Goal: Transaction & Acquisition: Purchase product/service

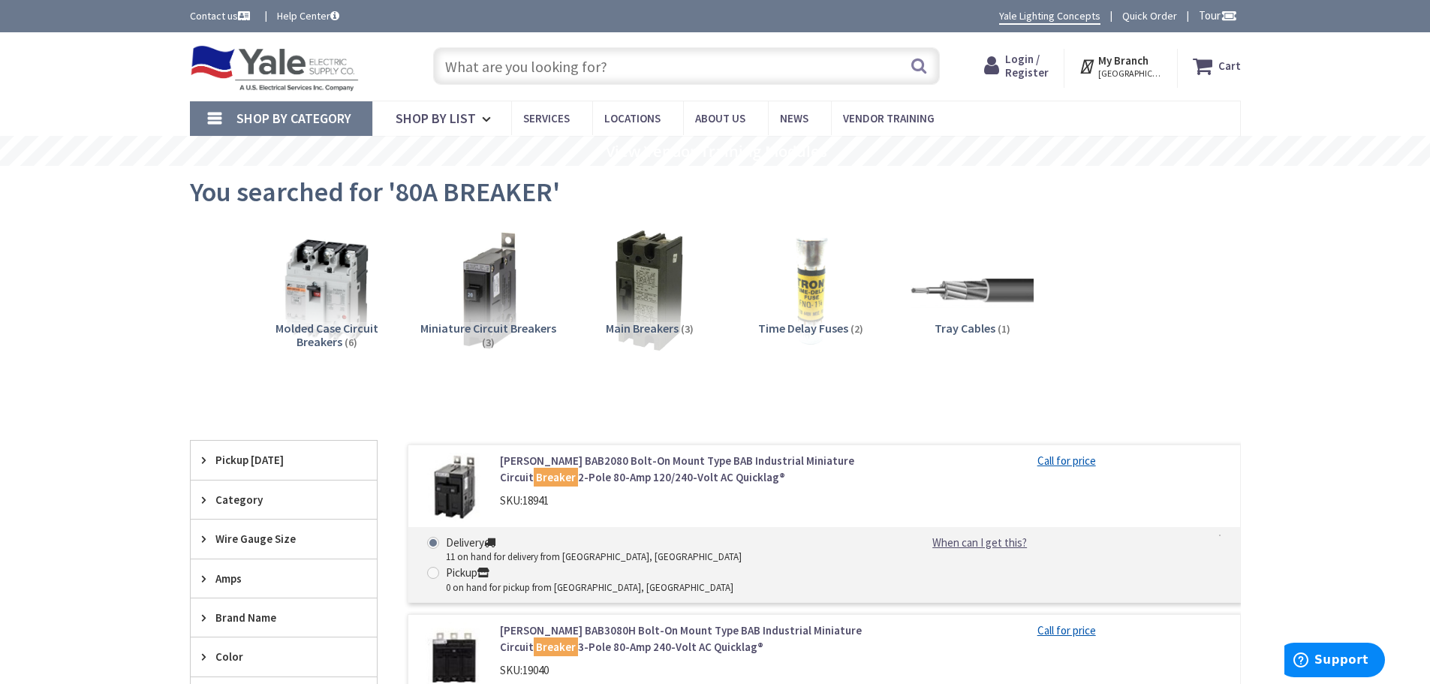
click at [592, 64] on input "text" at bounding box center [686, 66] width 507 height 38
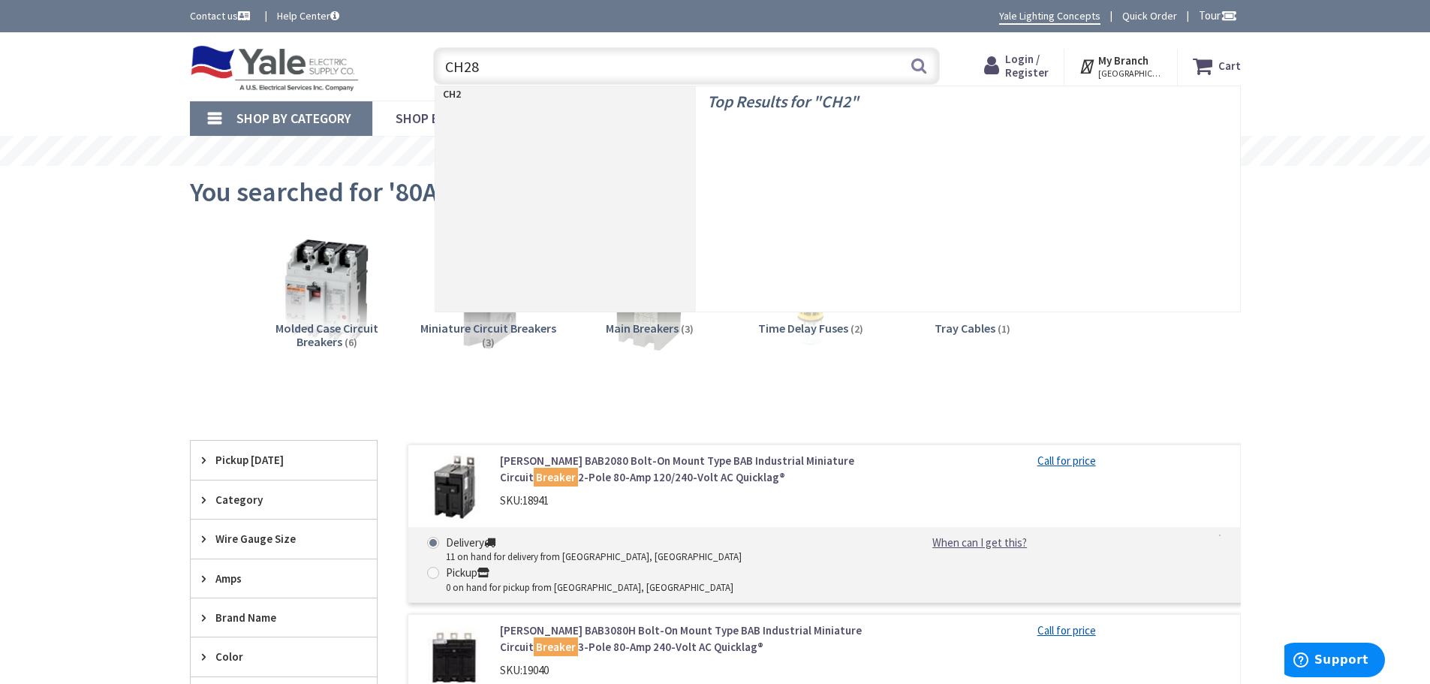
type input "CH280"
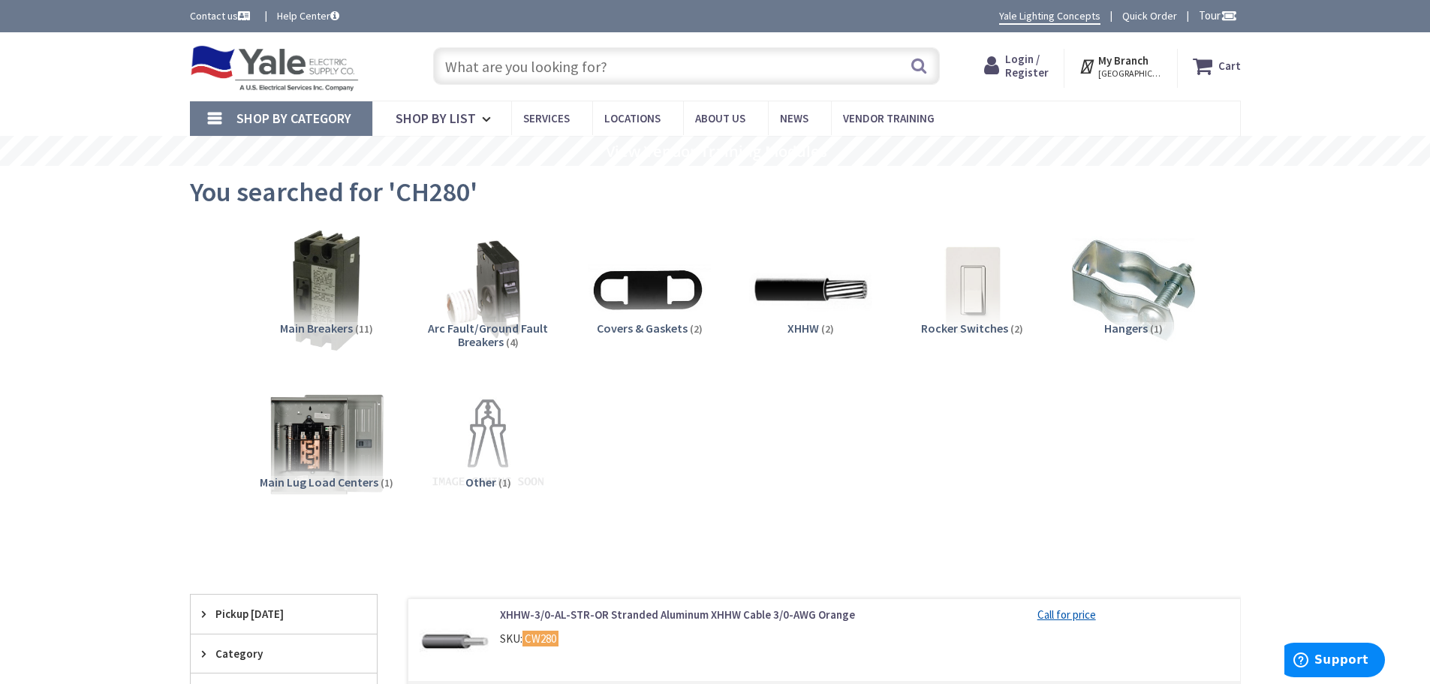
click at [498, 73] on input "text" at bounding box center [686, 66] width 507 height 38
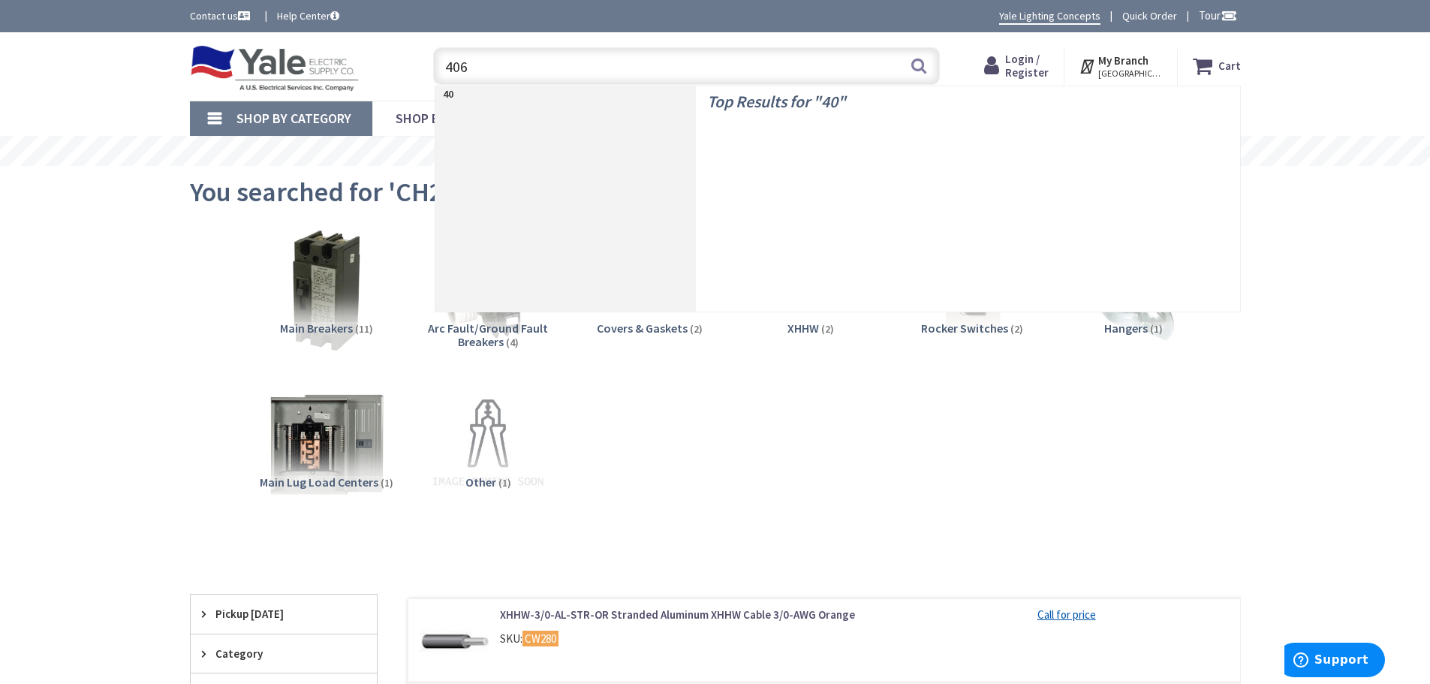
type input "4062"
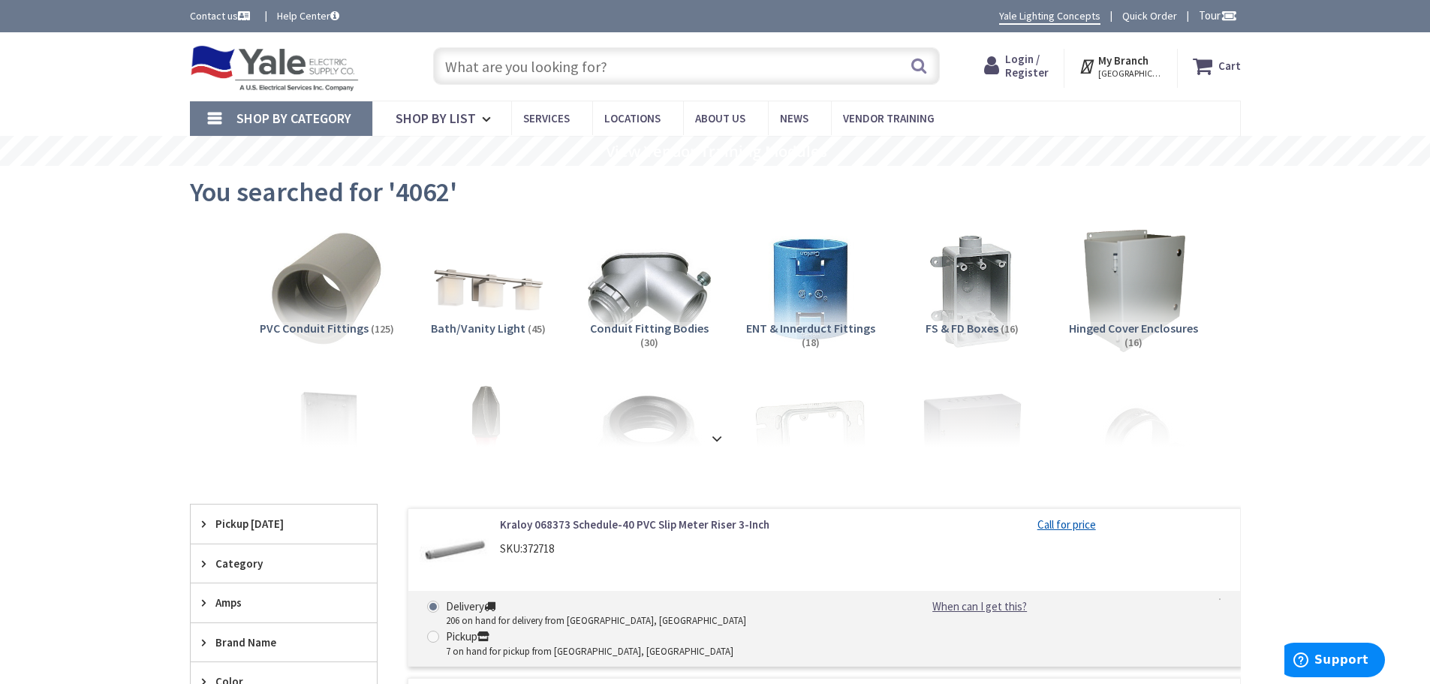
click at [492, 66] on input "text" at bounding box center [686, 66] width 507 height 38
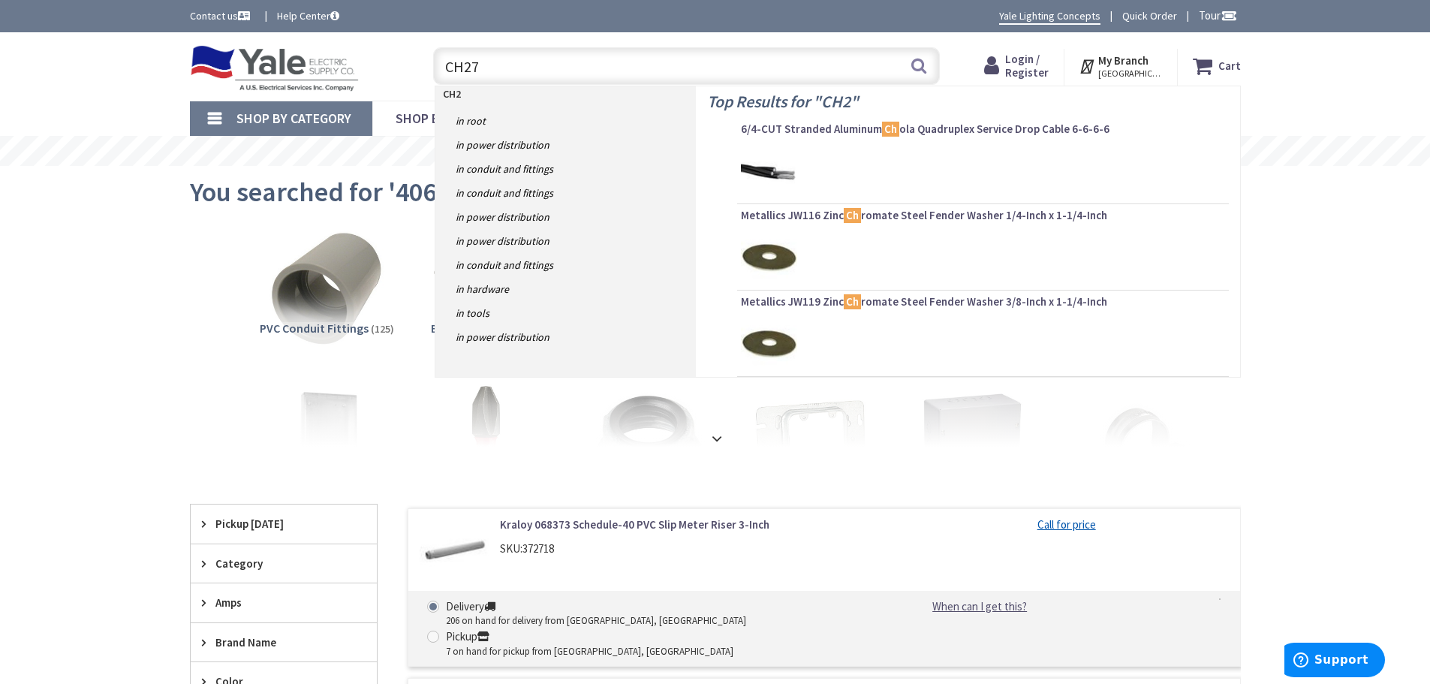
type input "CH270"
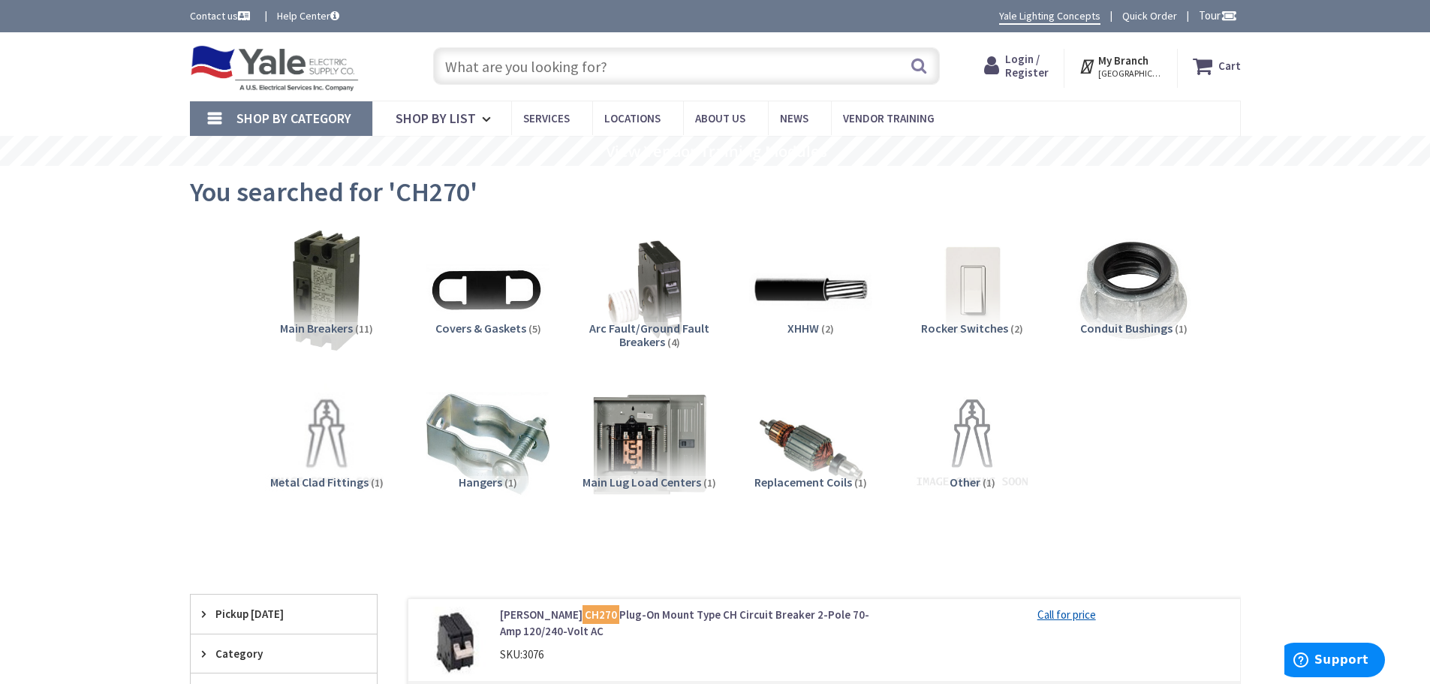
click at [480, 63] on input "text" at bounding box center [686, 66] width 507 height 38
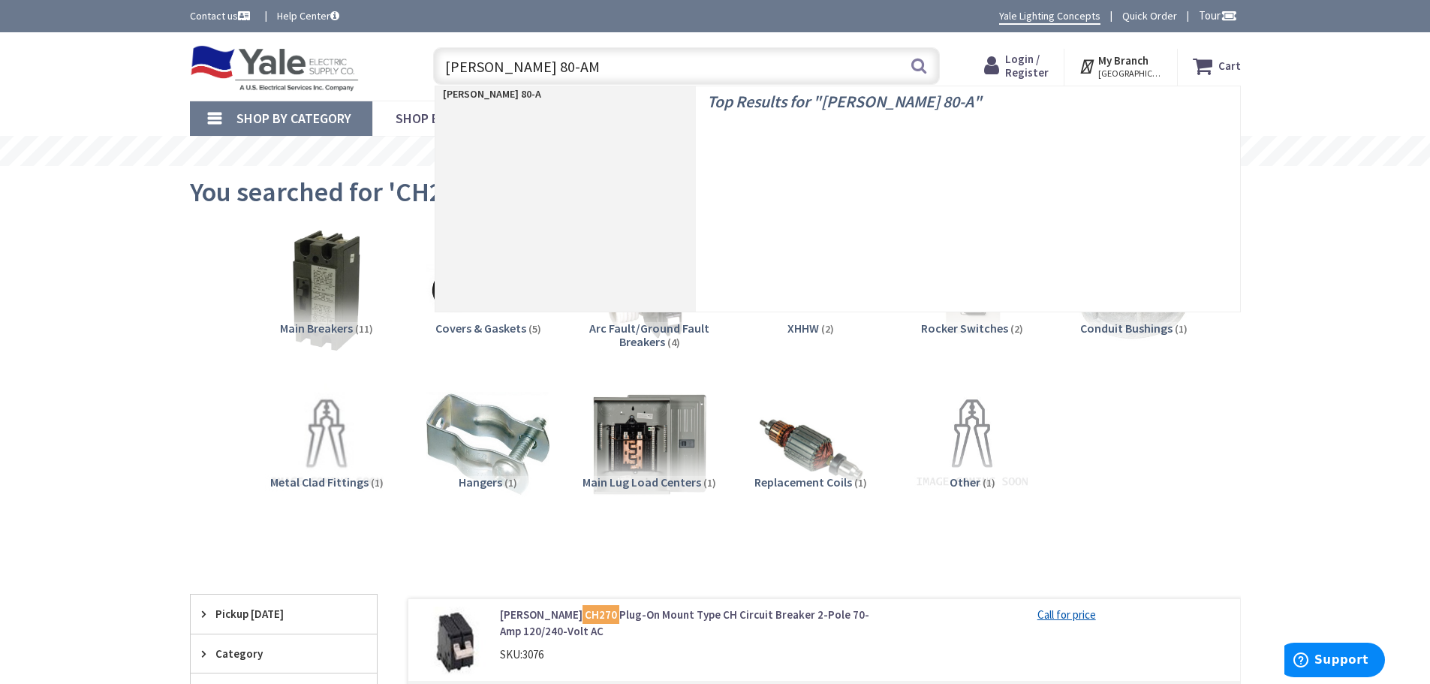
type input "EATON 80-AMP"
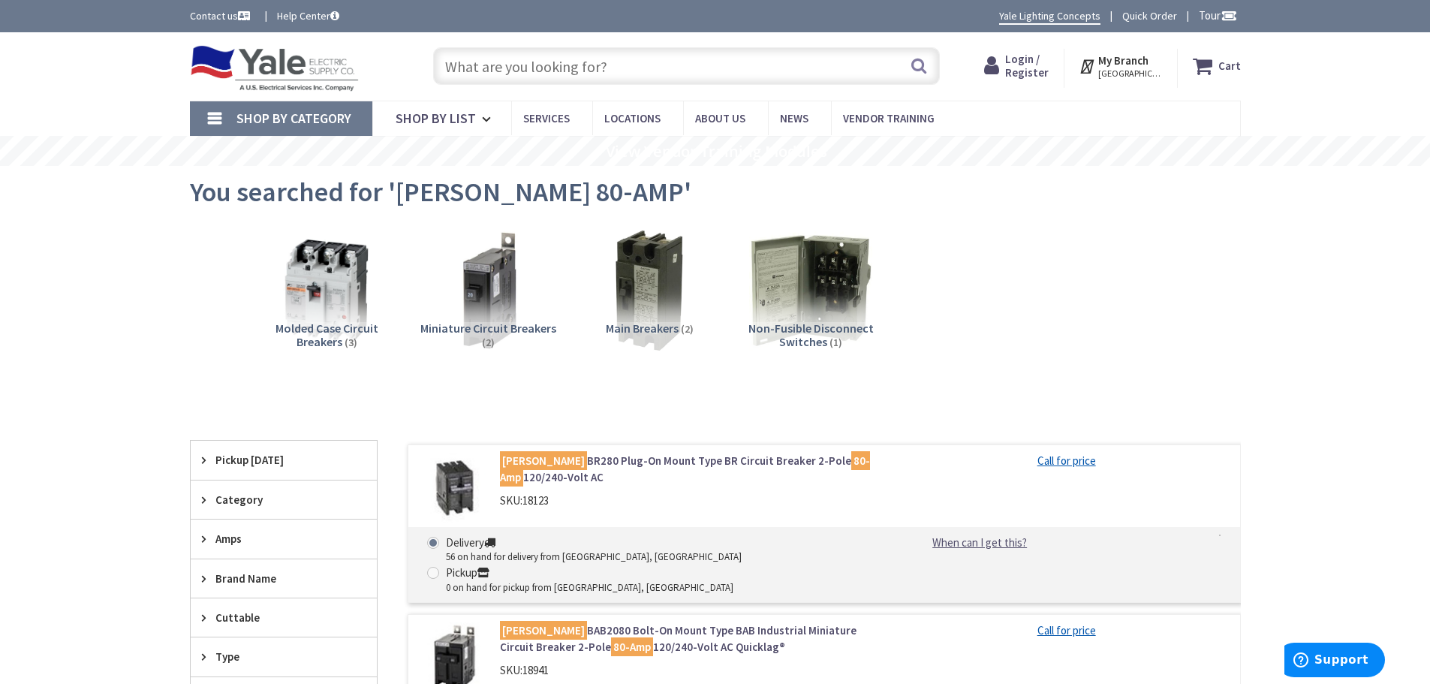
click at [561, 63] on input "text" at bounding box center [686, 66] width 507 height 38
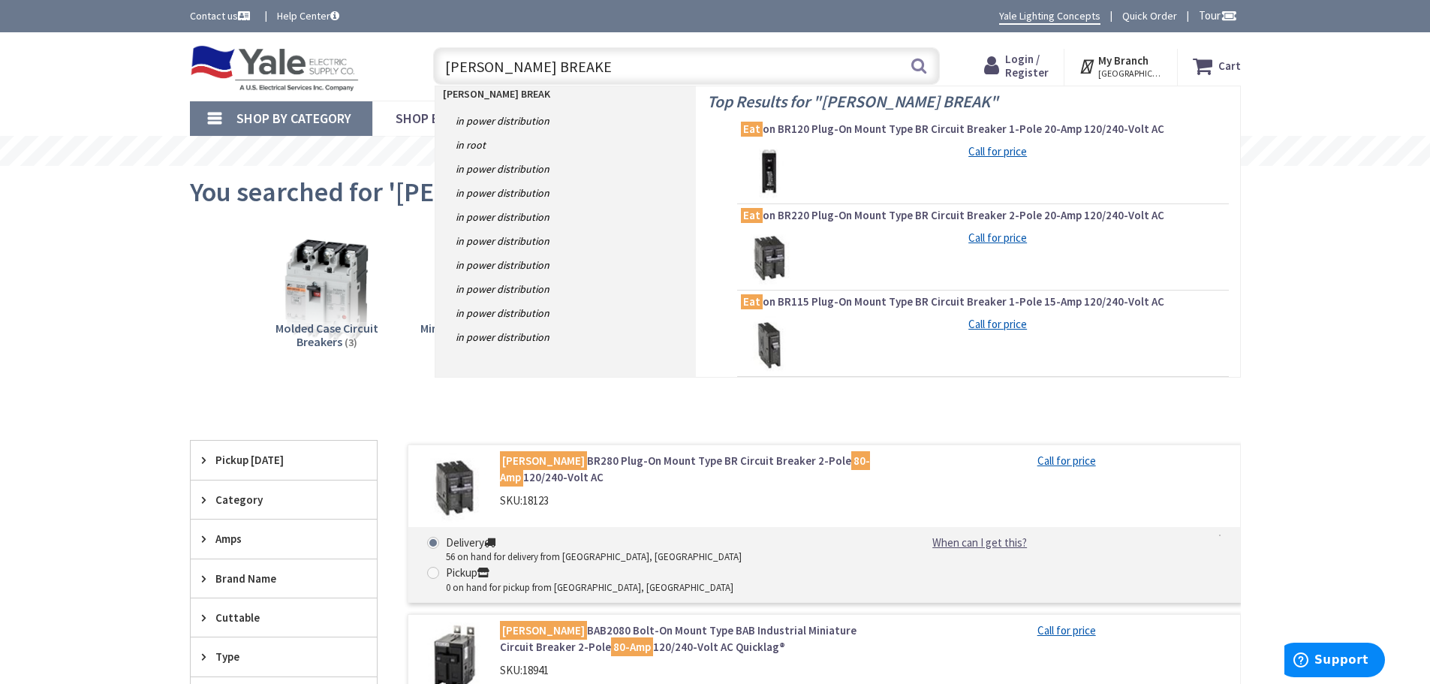
type input "EATON BREAKER"
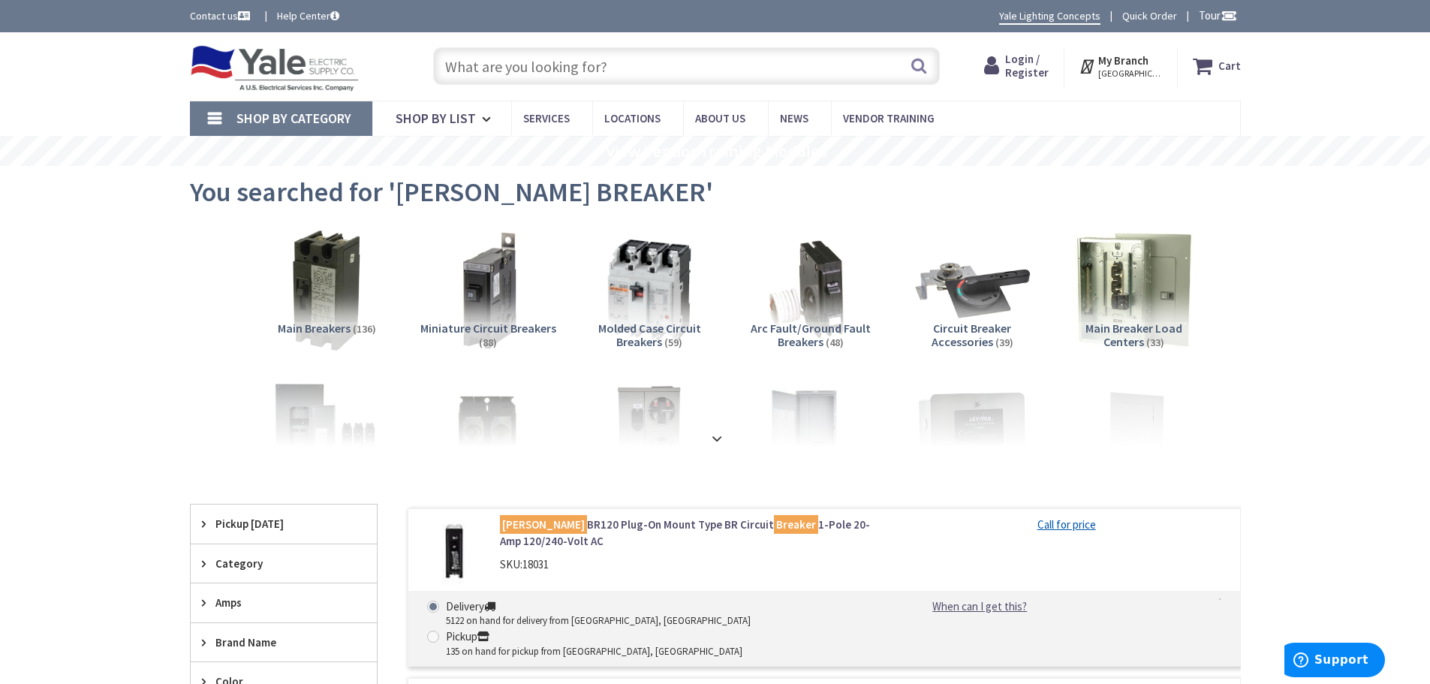
click at [503, 69] on input "text" at bounding box center [686, 66] width 507 height 38
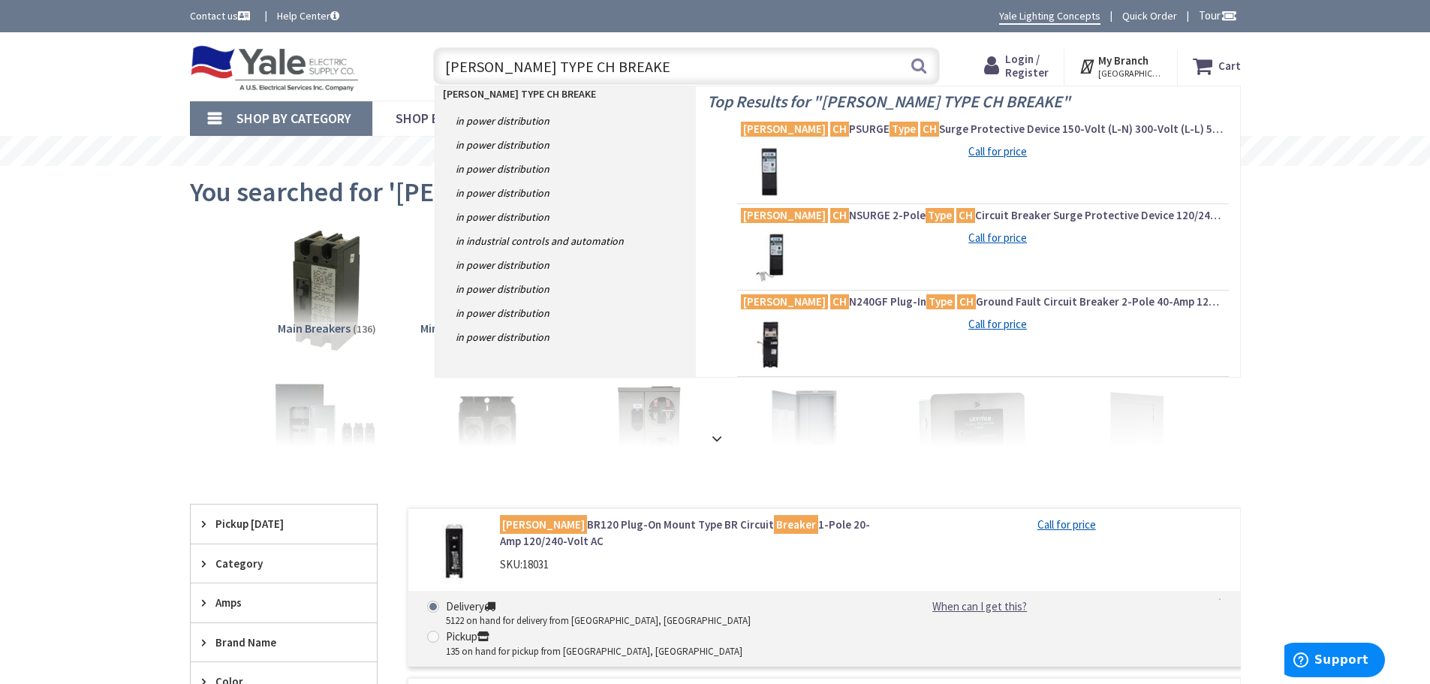
type input "EATON TYPE CH BREAKER"
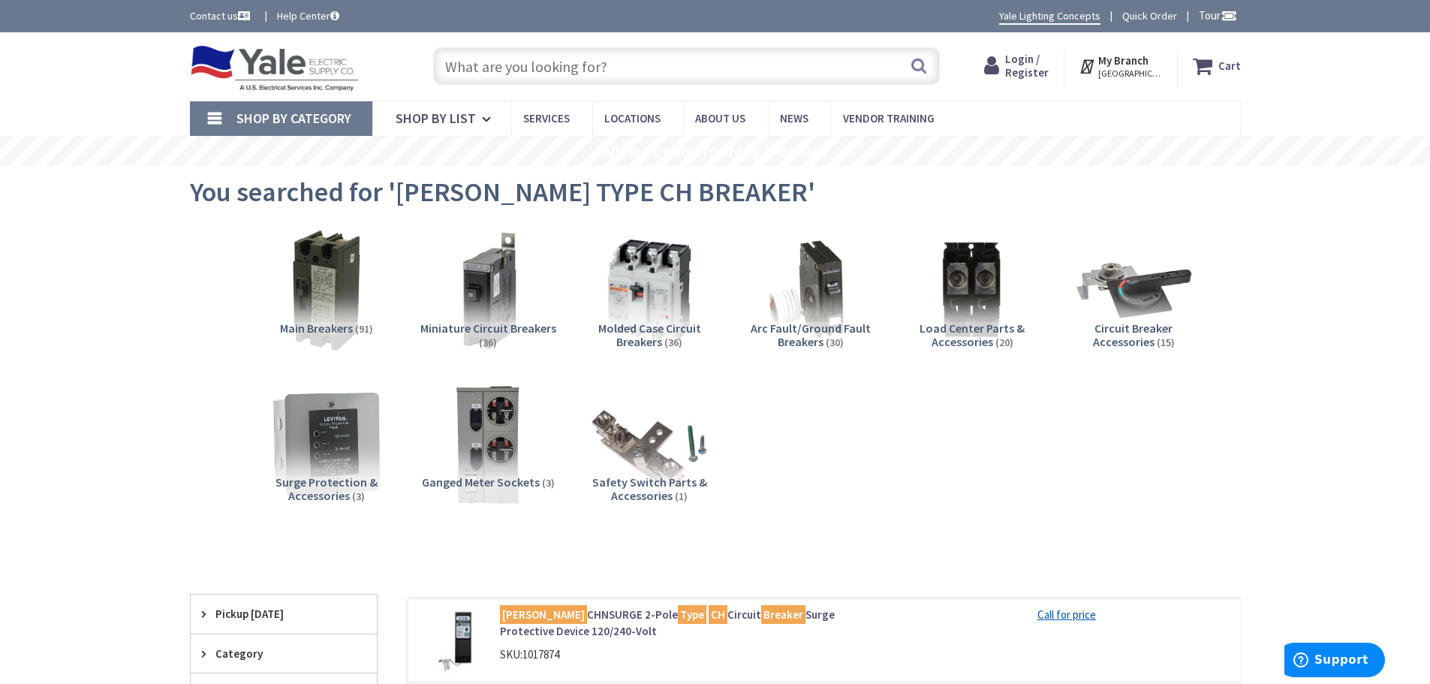
click at [516, 72] on input "text" at bounding box center [686, 66] width 507 height 38
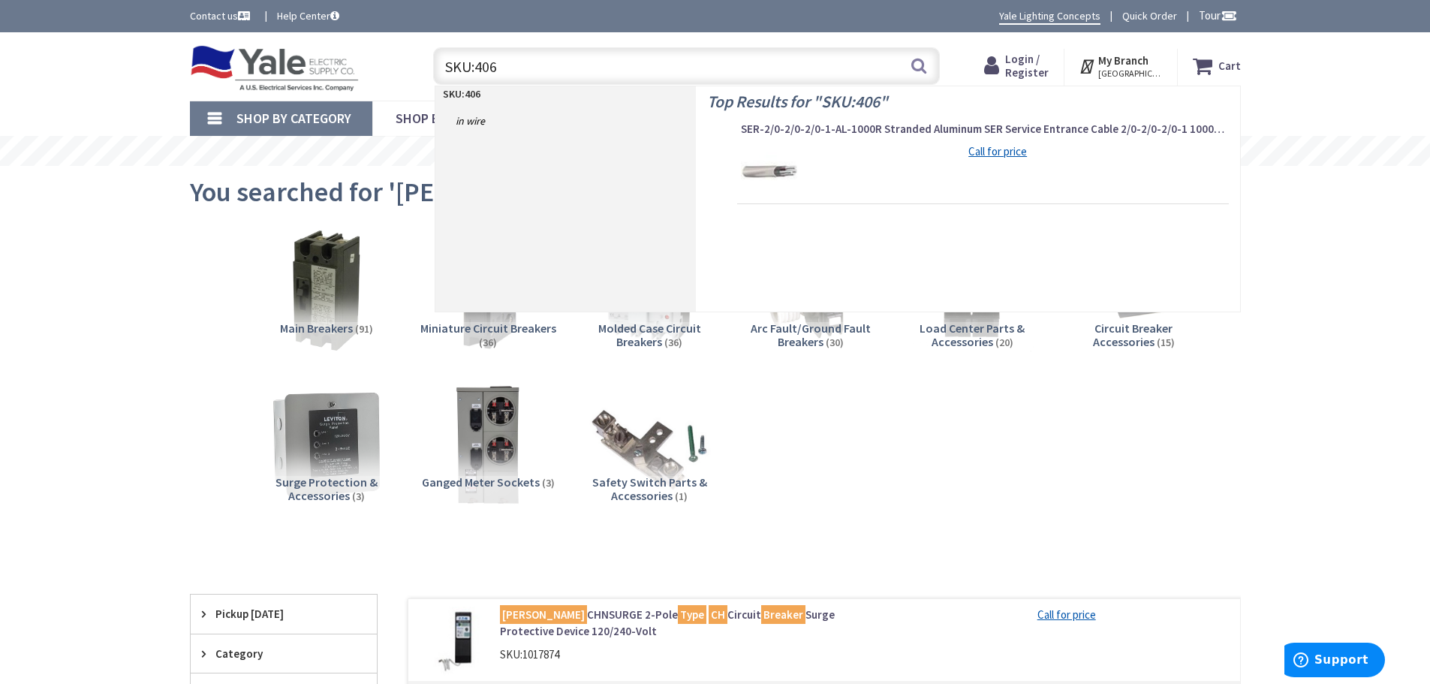
type input "SKU:4062"
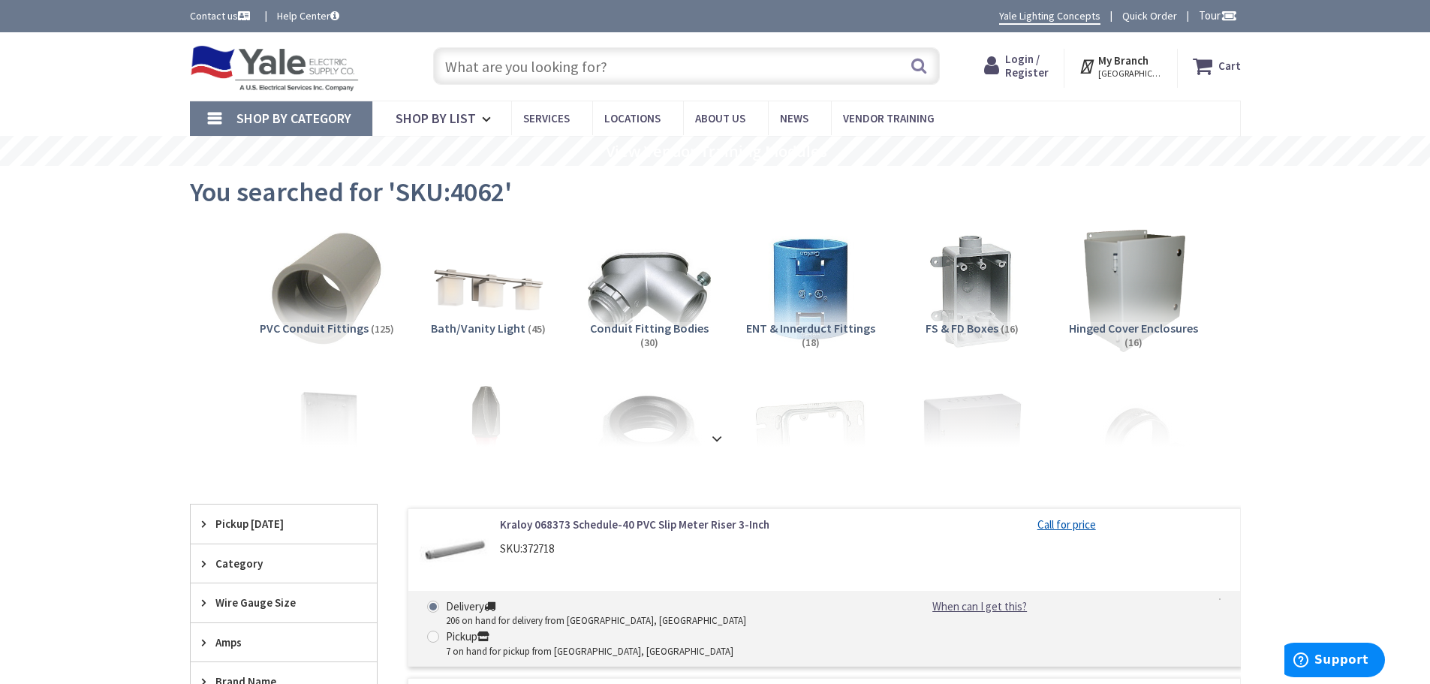
click at [616, 76] on input "text" at bounding box center [686, 66] width 507 height 38
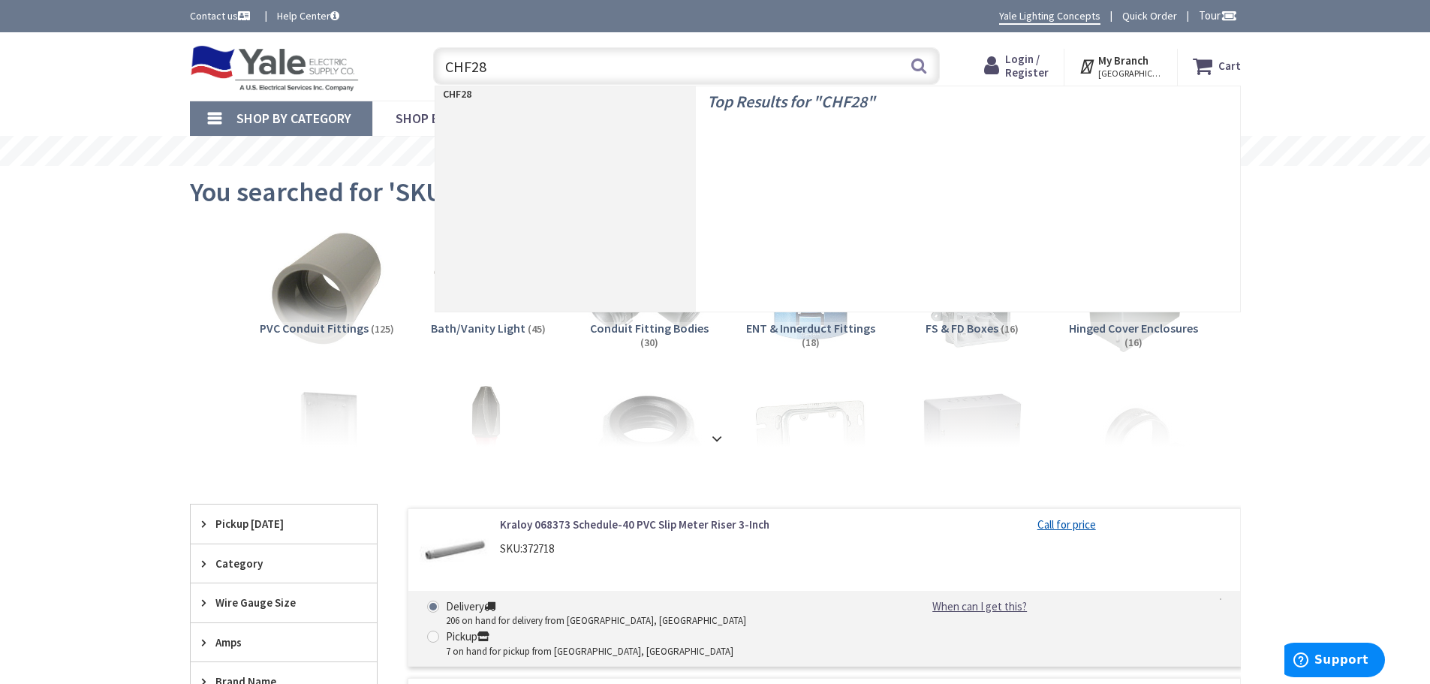
type input "CHF280"
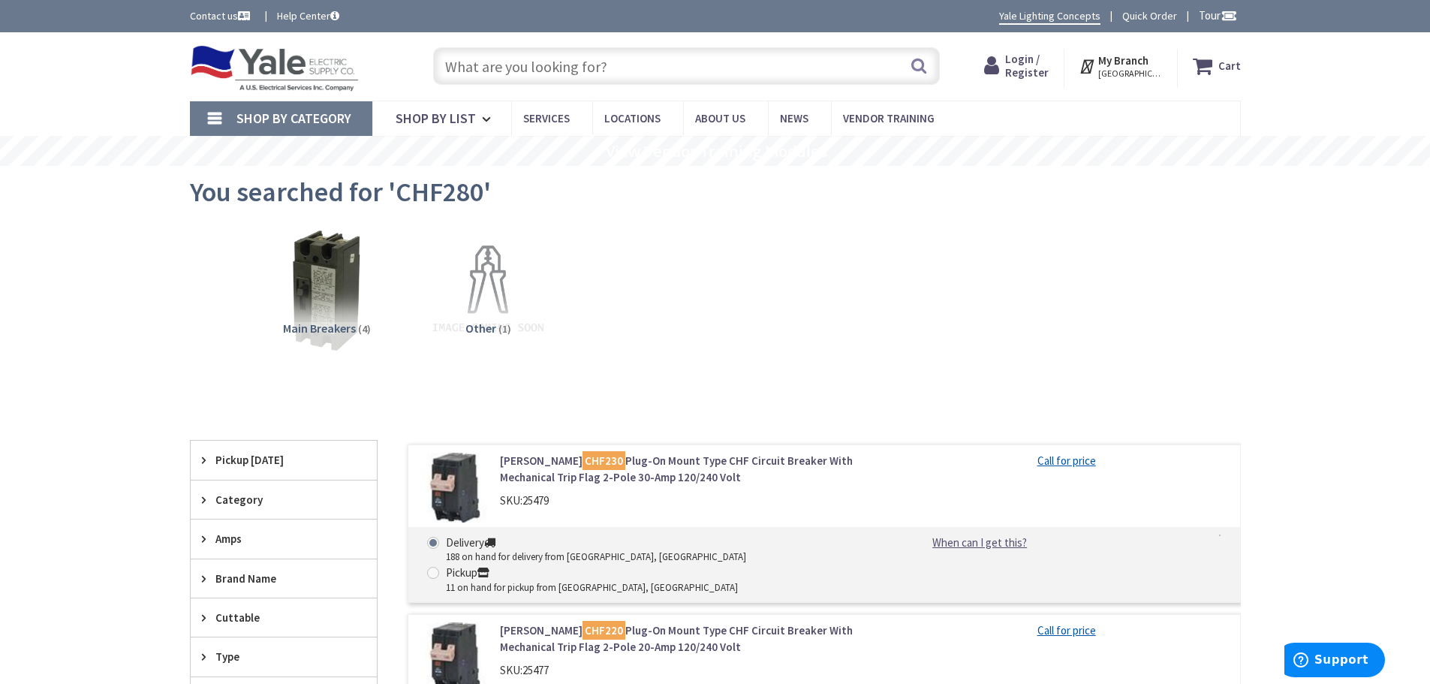
click at [554, 71] on input "text" at bounding box center [686, 66] width 507 height 38
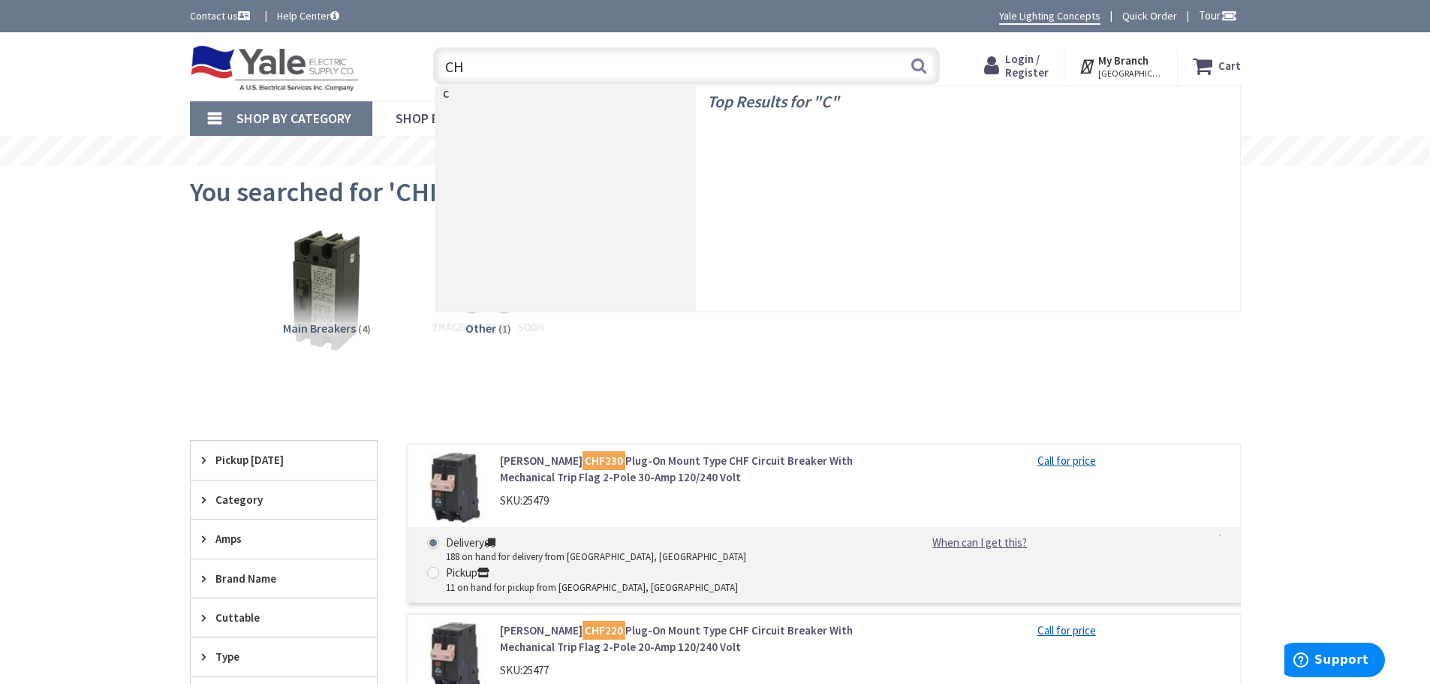
type input "CH2"
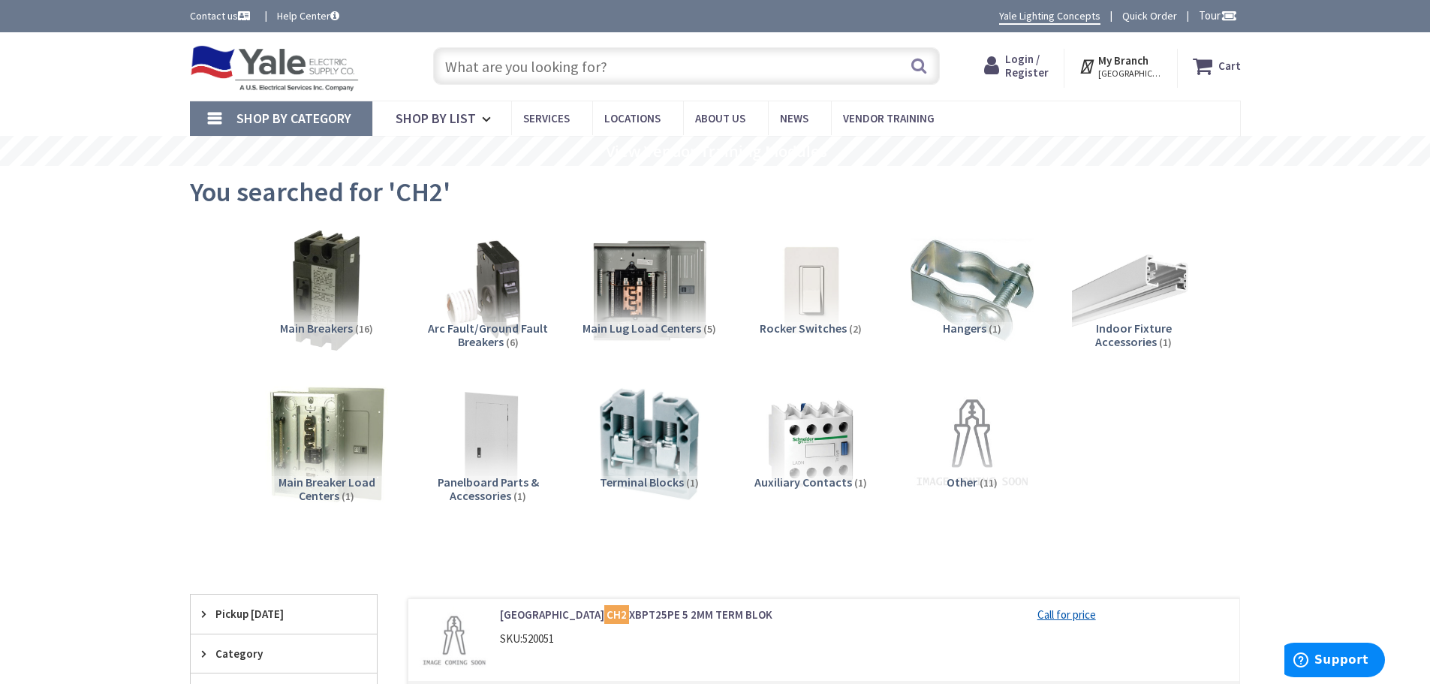
click at [520, 56] on input "text" at bounding box center [686, 66] width 507 height 38
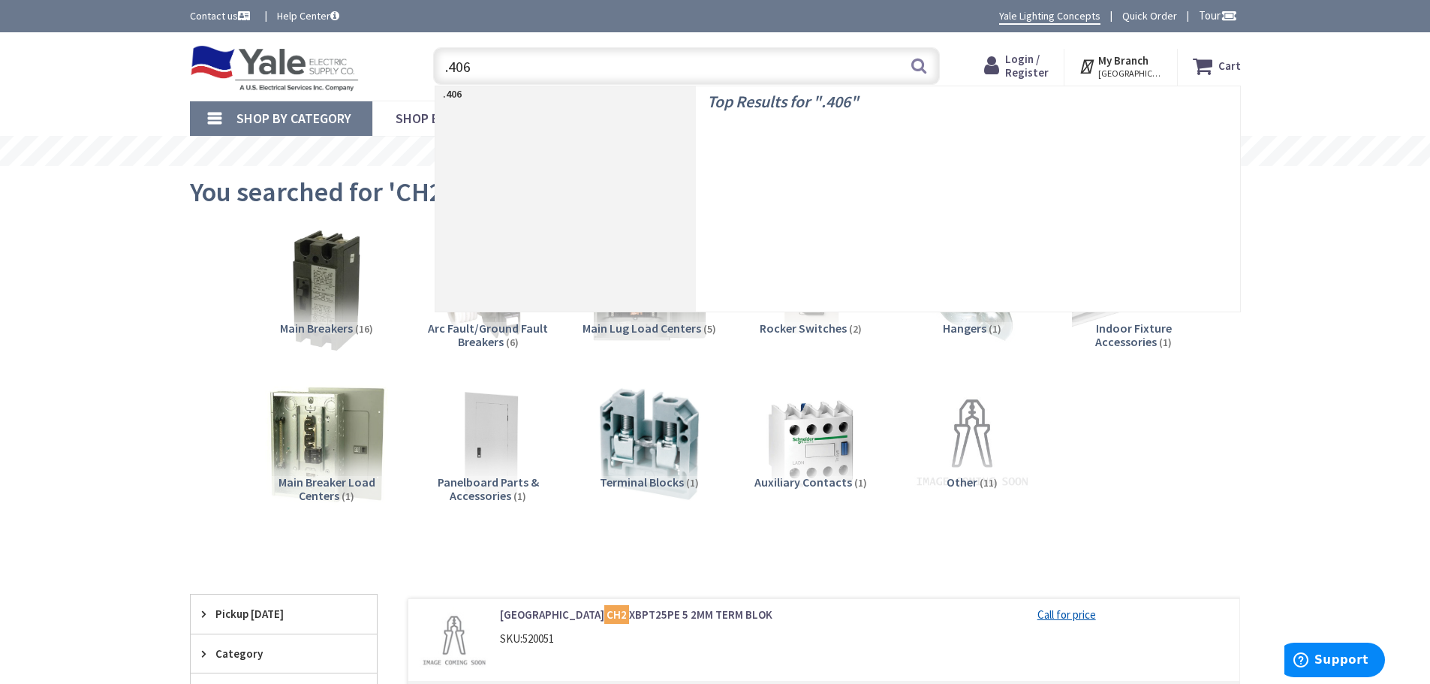
type input ".4062"
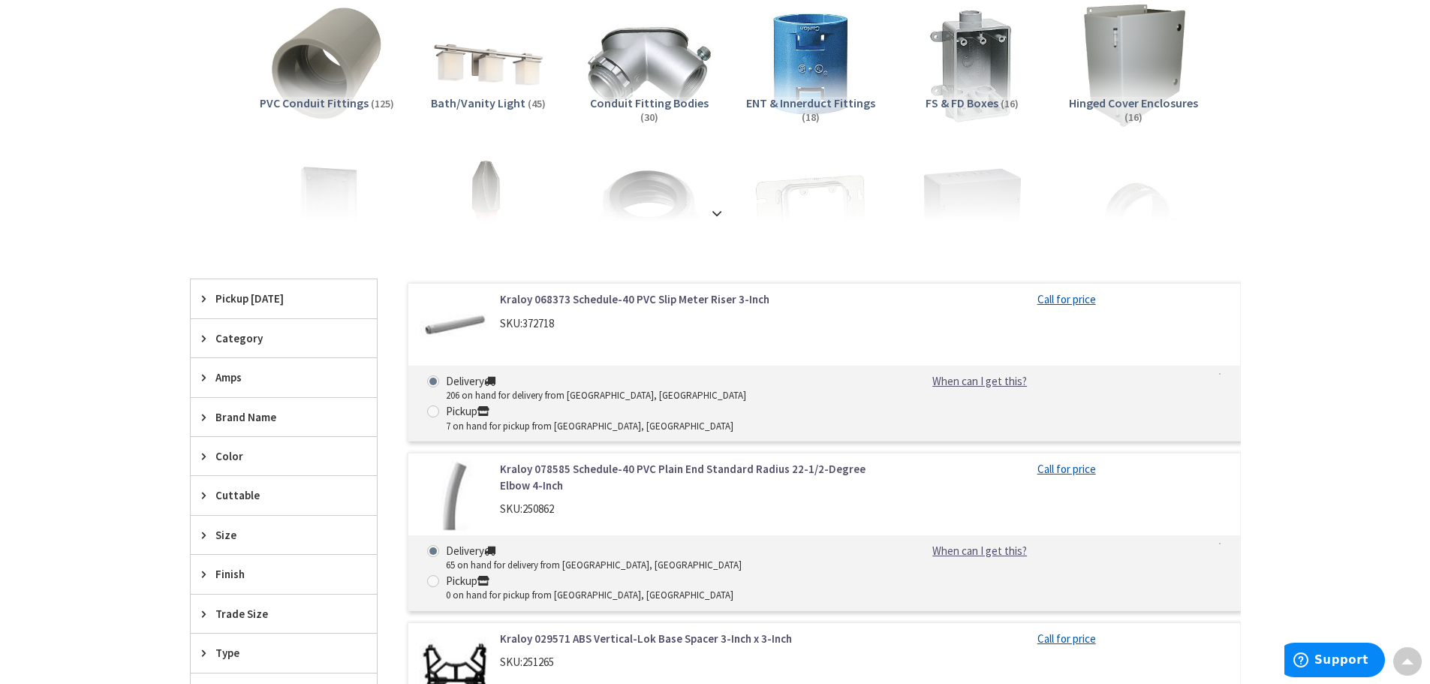
scroll to position [300, 0]
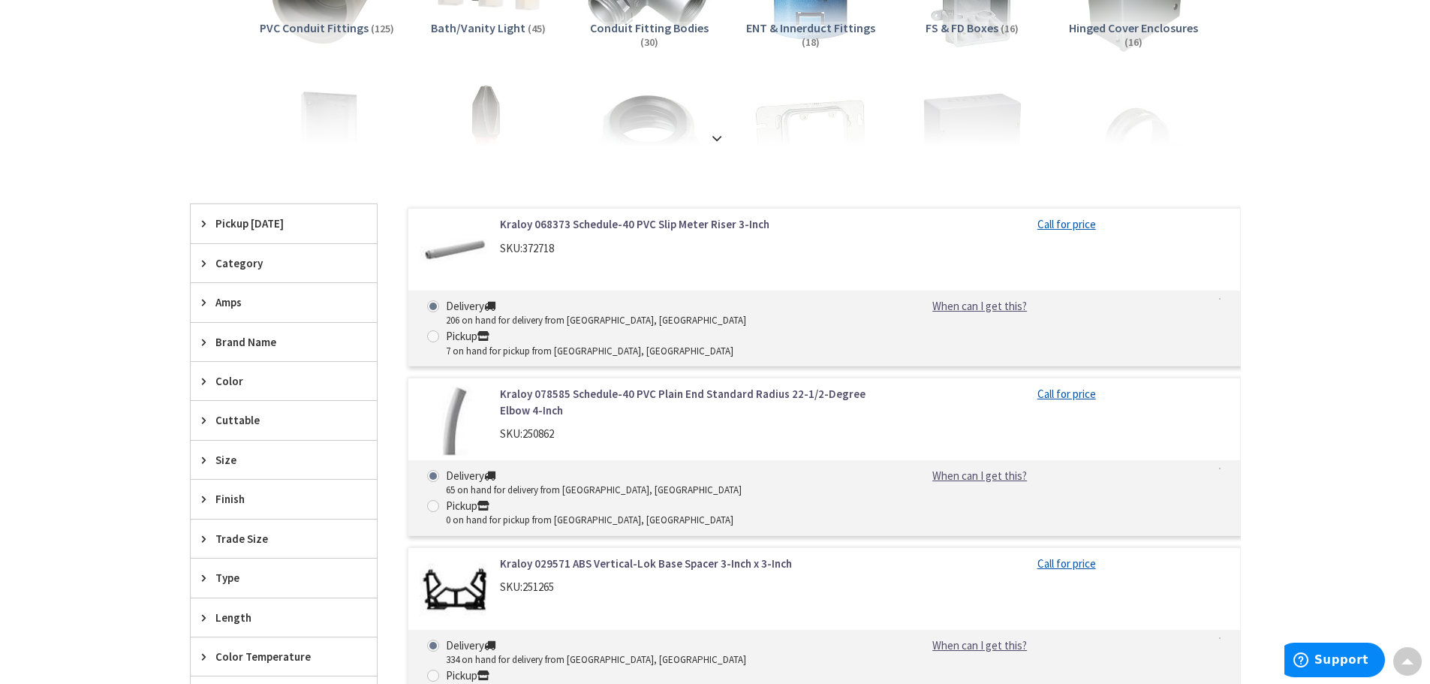
click at [197, 298] on div "Amps" at bounding box center [284, 302] width 186 height 38
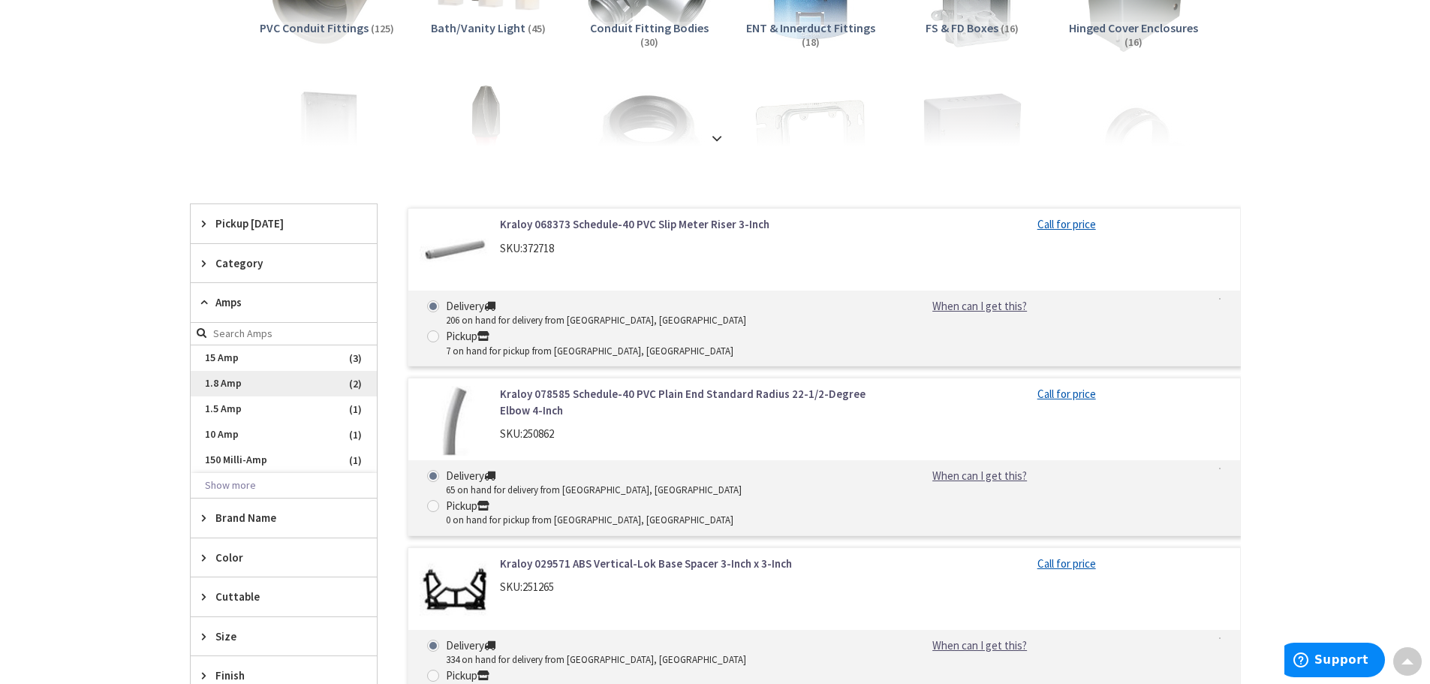
scroll to position [450, 0]
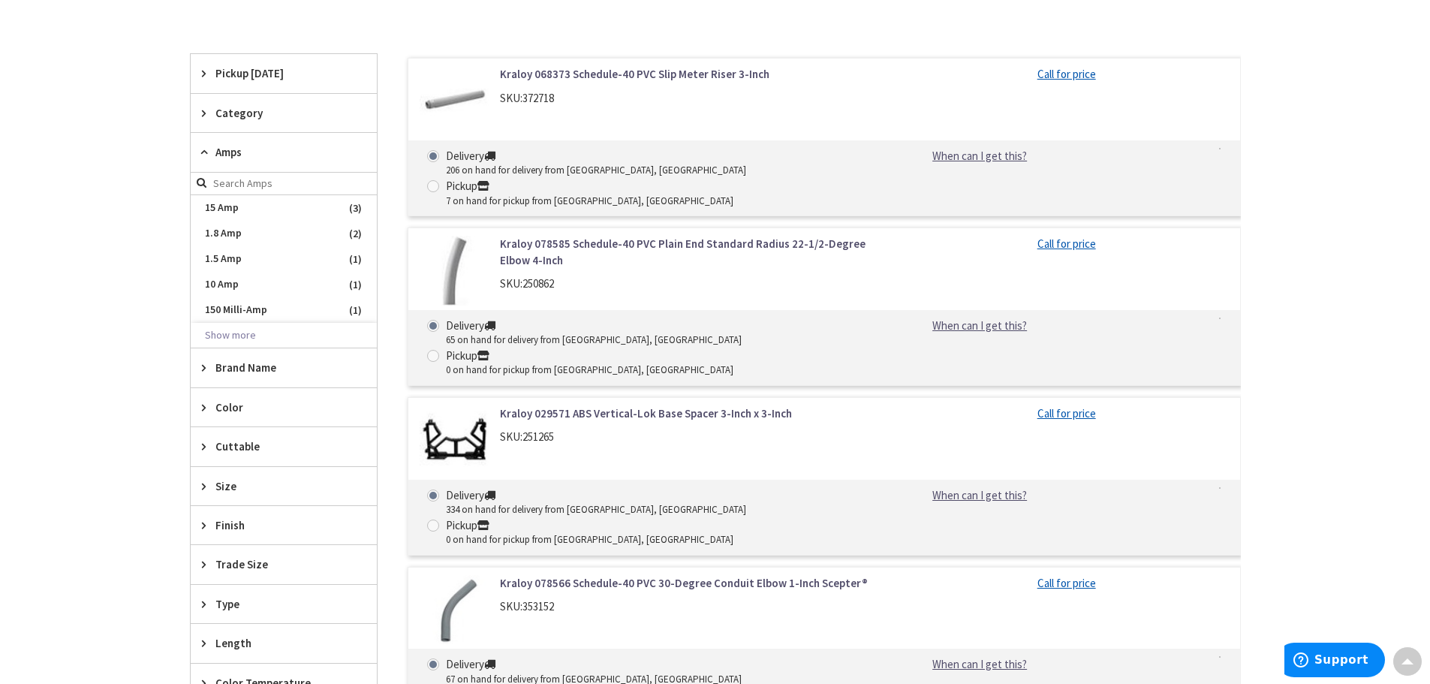
click at [255, 186] on input "search" at bounding box center [284, 184] width 186 height 23
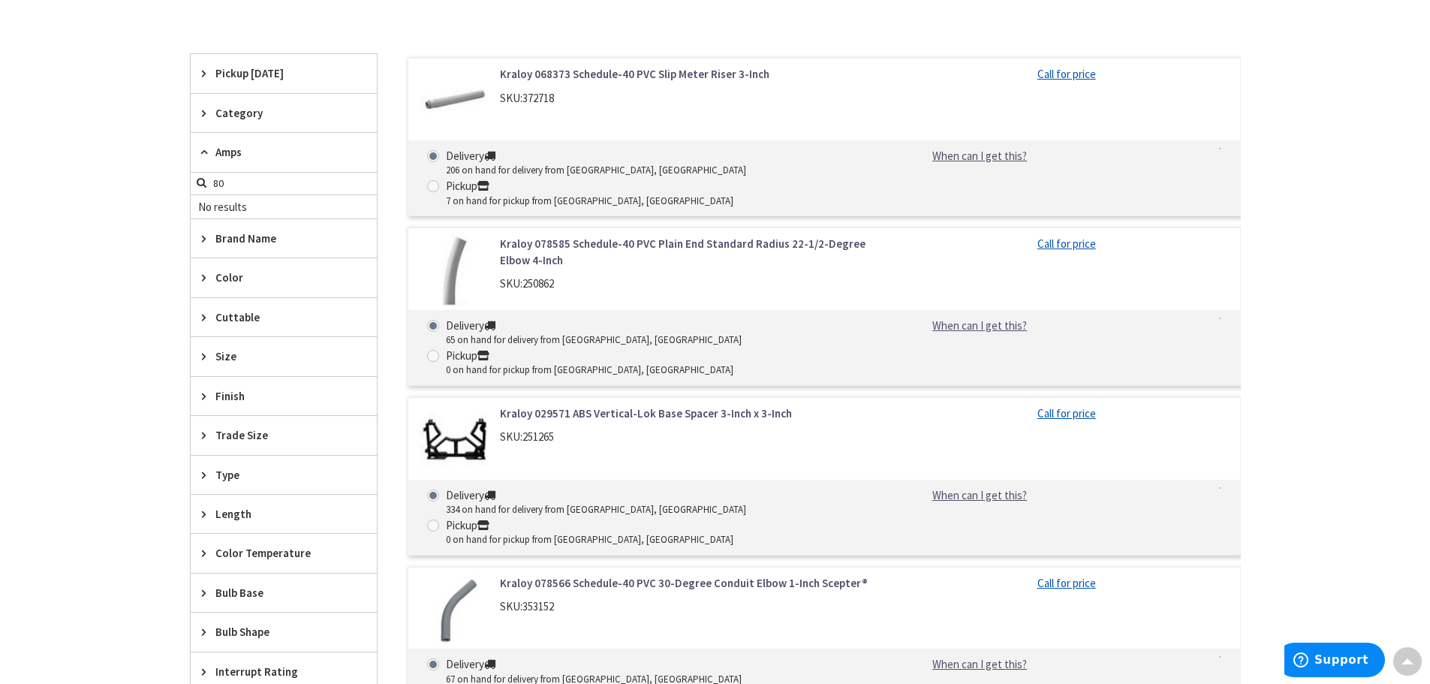
type input "80"
click at [213, 149] on div "Amps" at bounding box center [284, 152] width 186 height 39
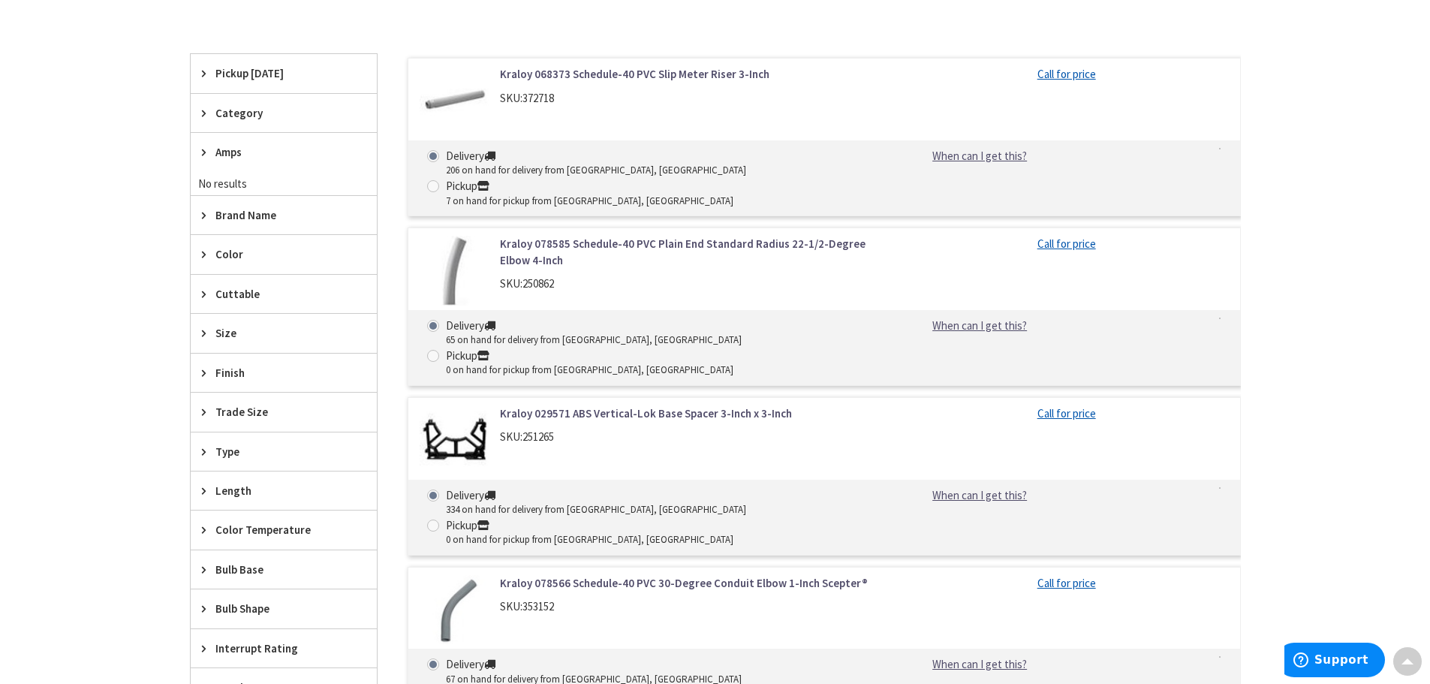
scroll to position [0, 0]
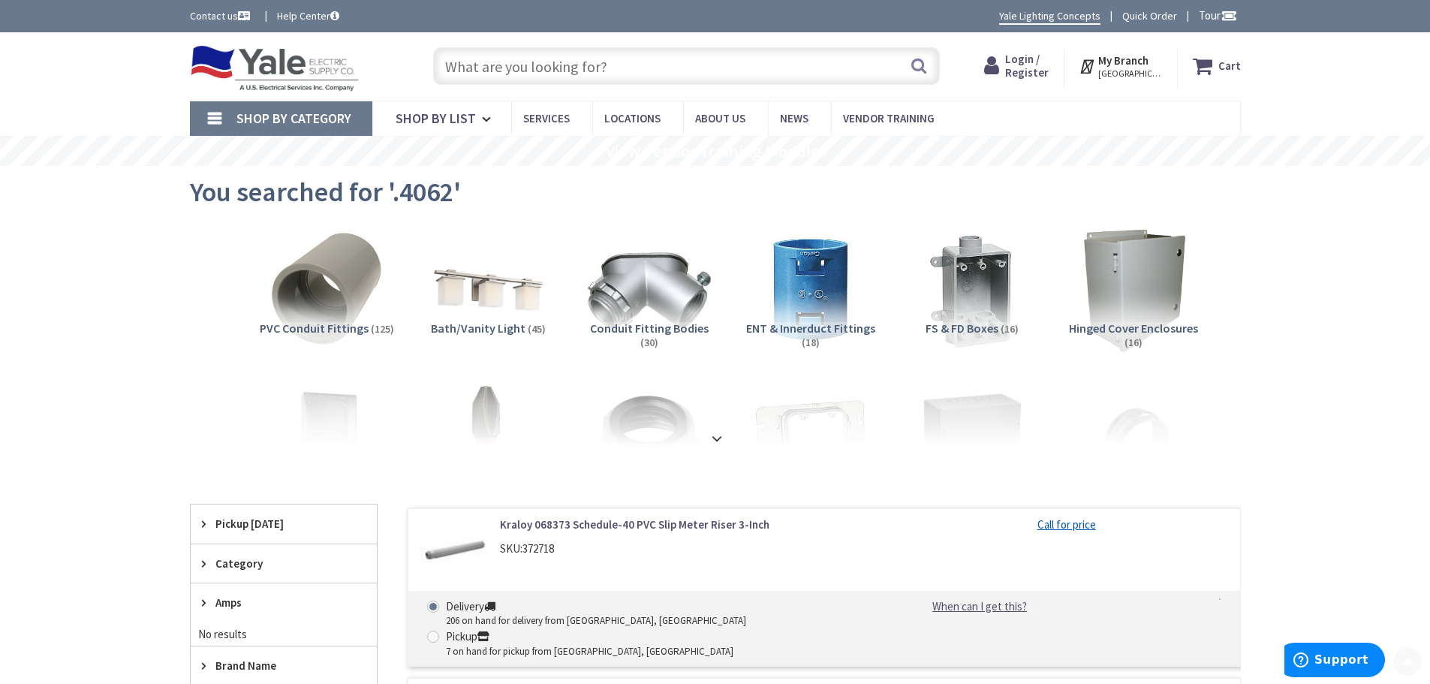
click at [572, 56] on input "text" at bounding box center [686, 66] width 507 height 38
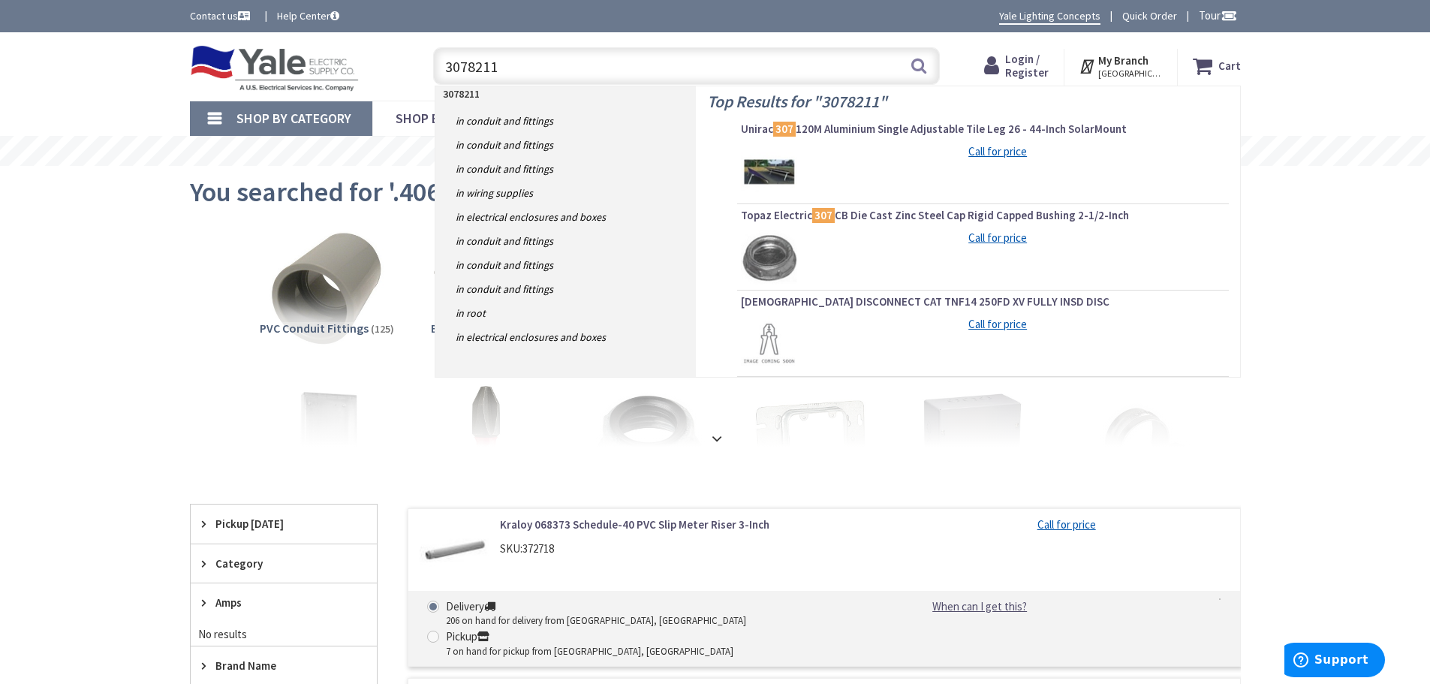
type input "30782113"
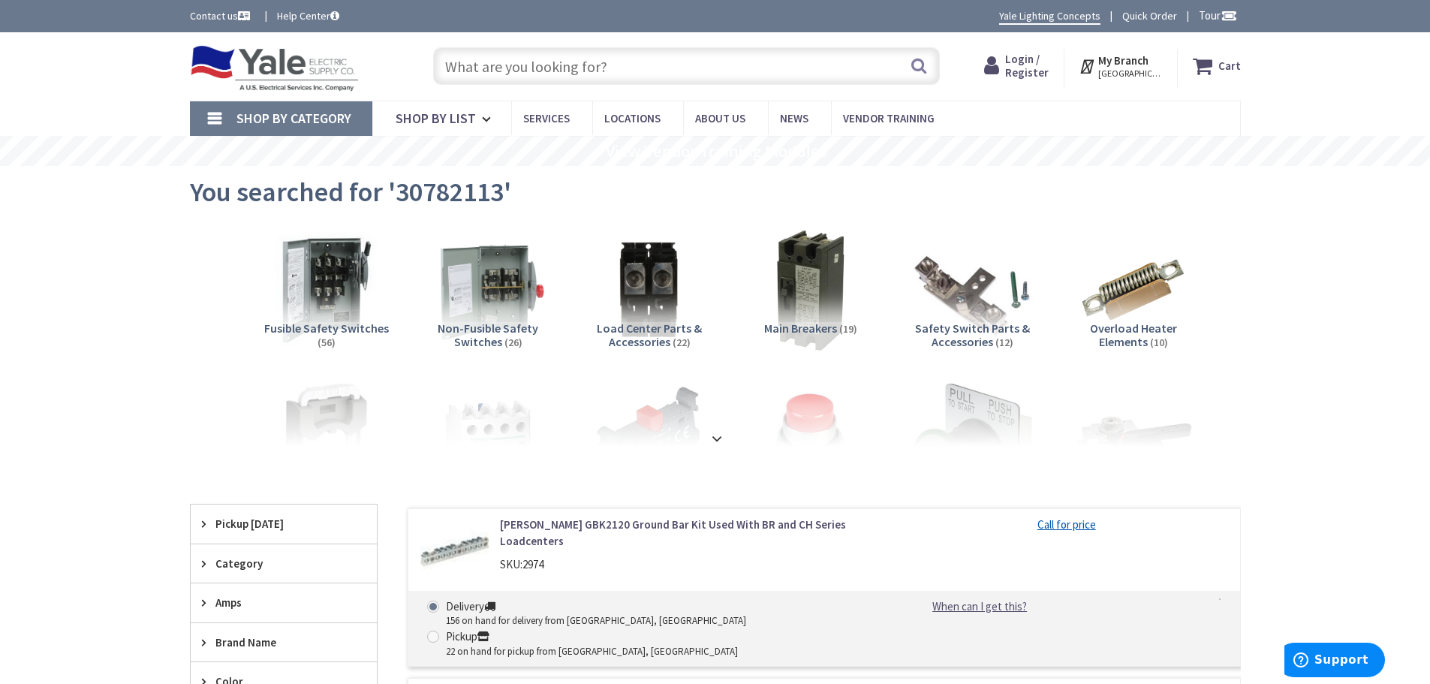
click at [558, 48] on input "text" at bounding box center [686, 66] width 507 height 38
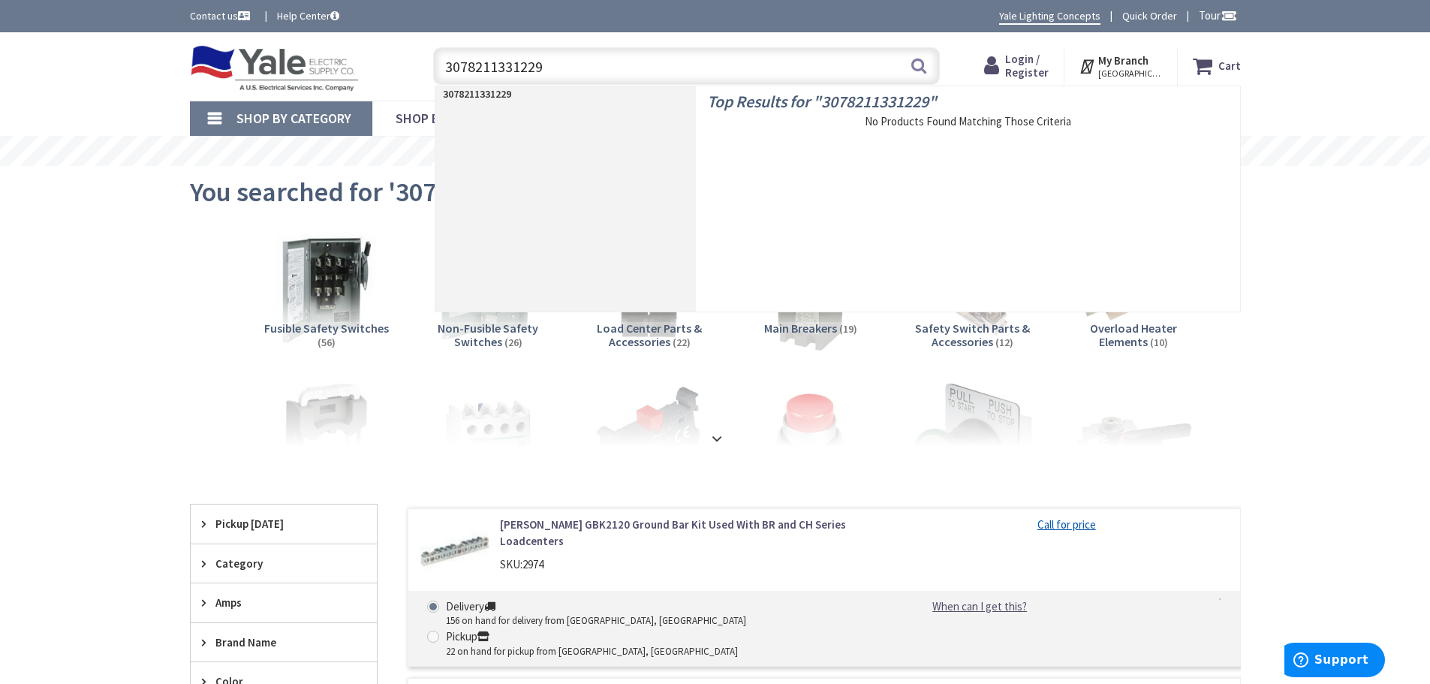
type input "30782113312294"
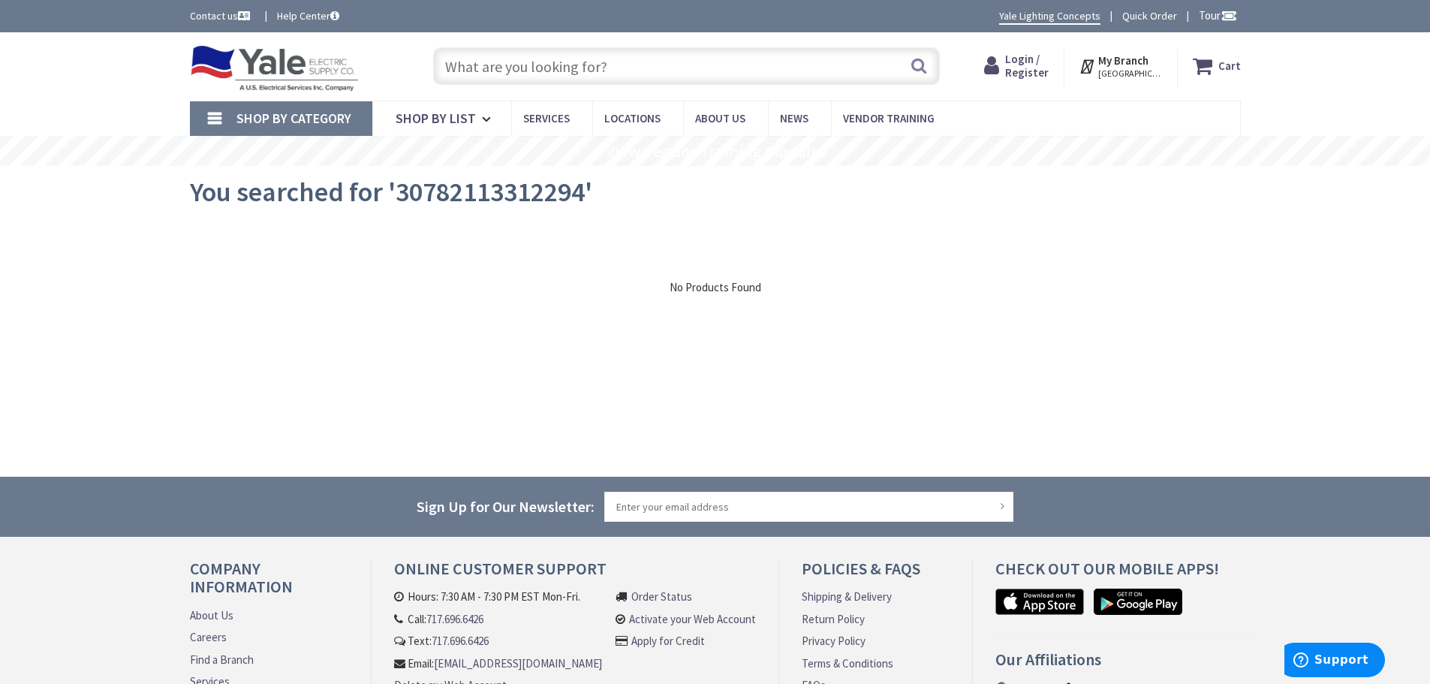
click at [562, 50] on input "text" at bounding box center [686, 66] width 507 height 38
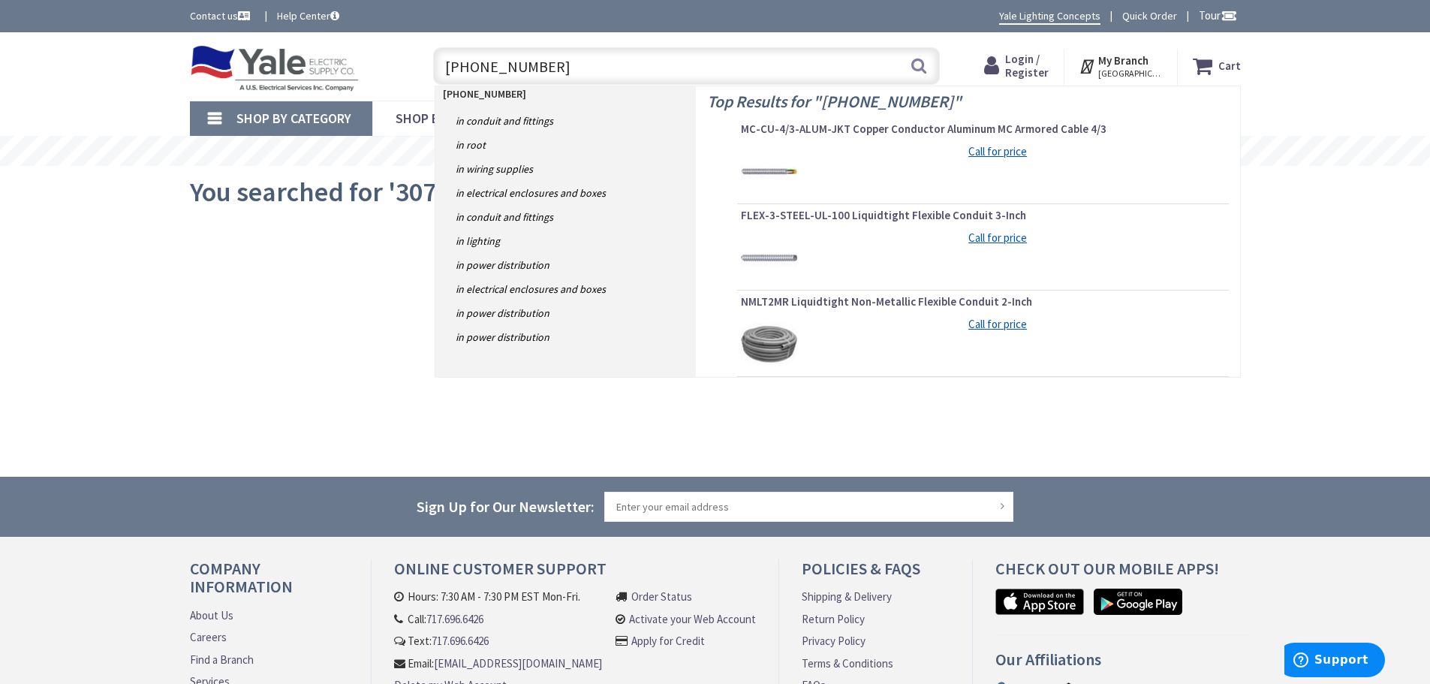
type input "[PHONE_NUMBER]"
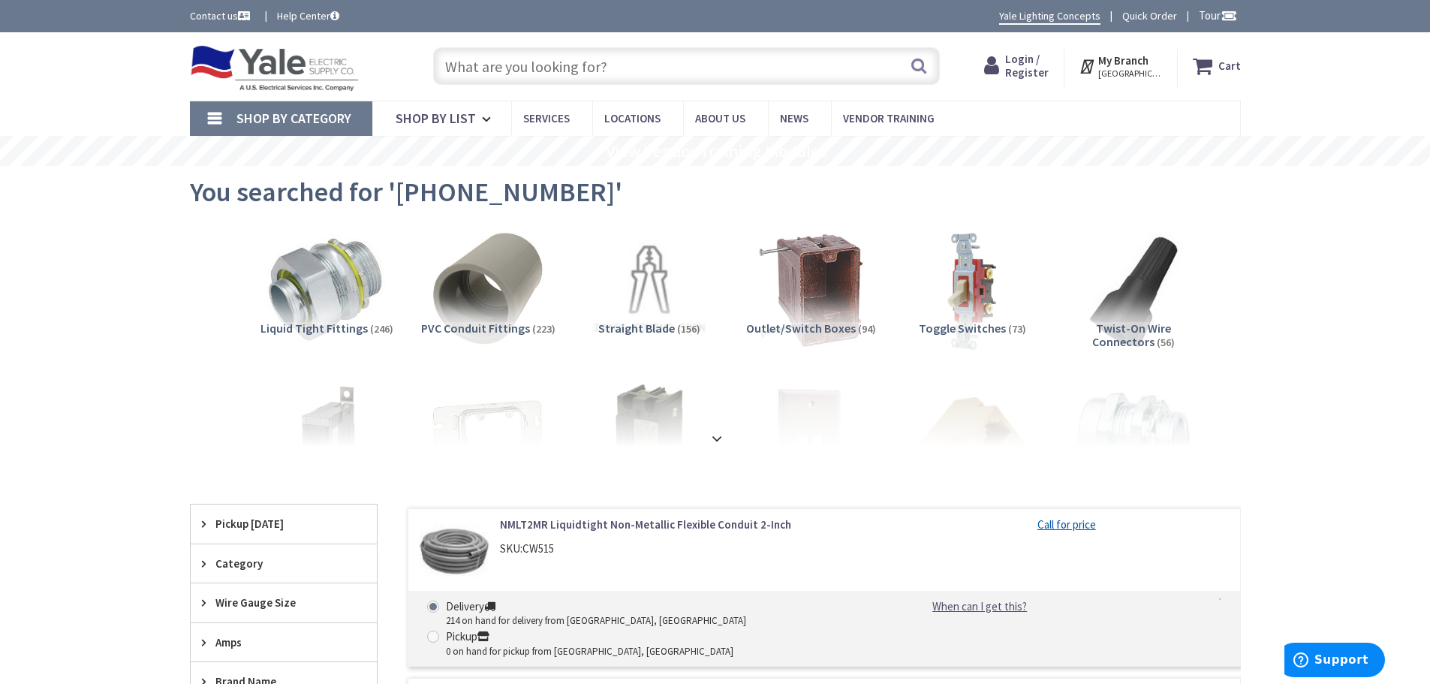
click at [484, 71] on input "text" at bounding box center [686, 66] width 507 height 38
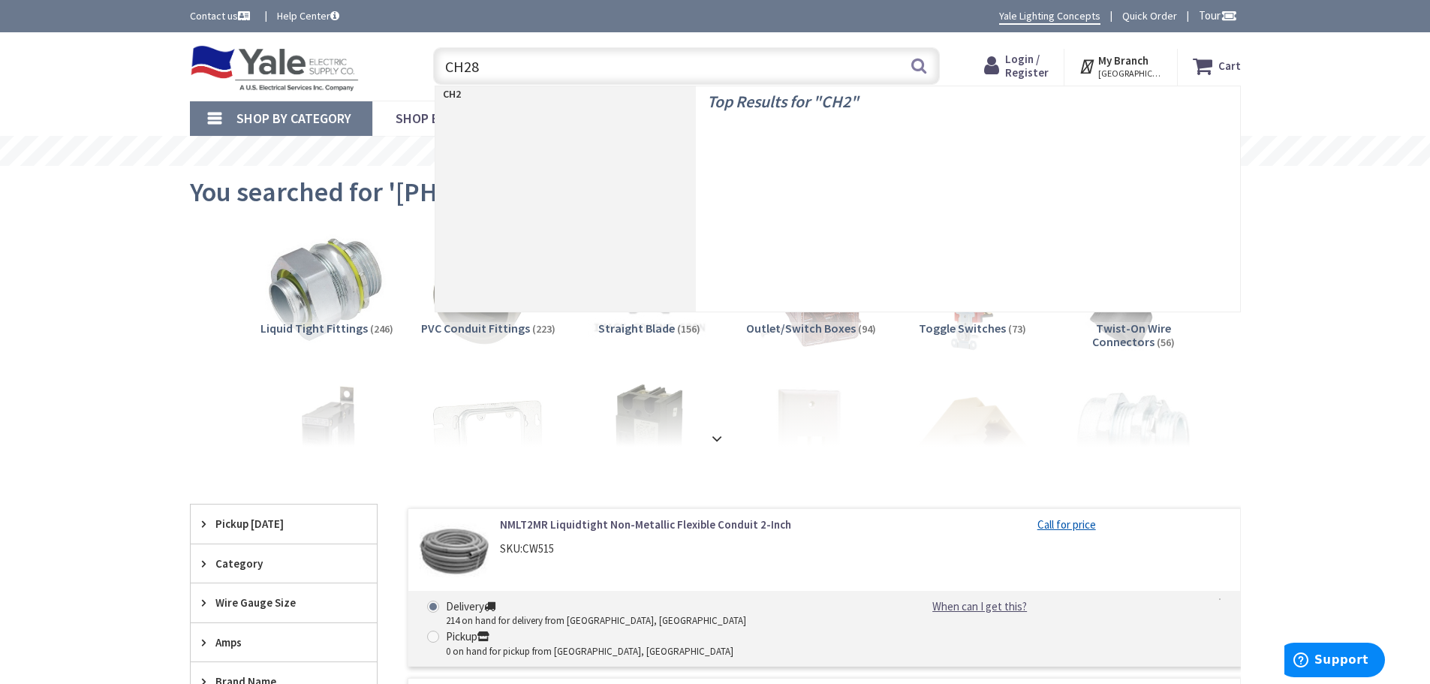
type input "CH280"
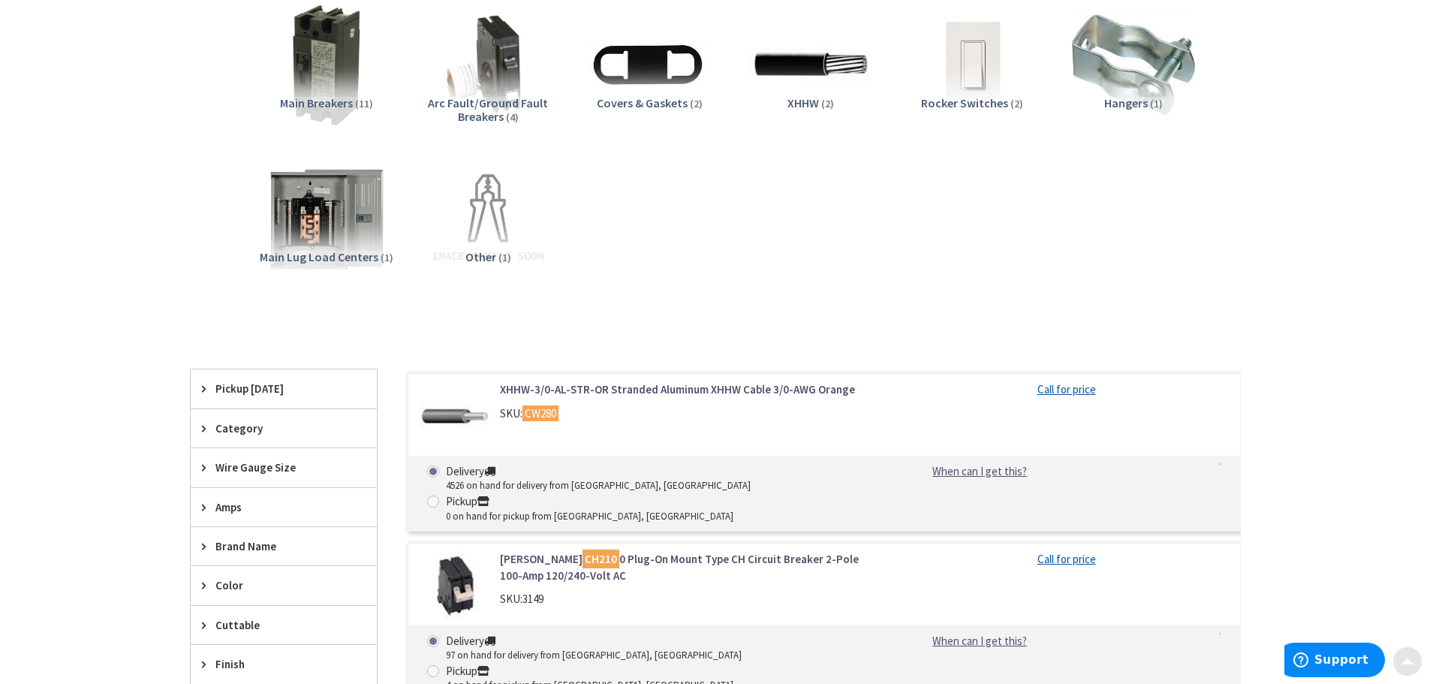
scroll to position [300, 0]
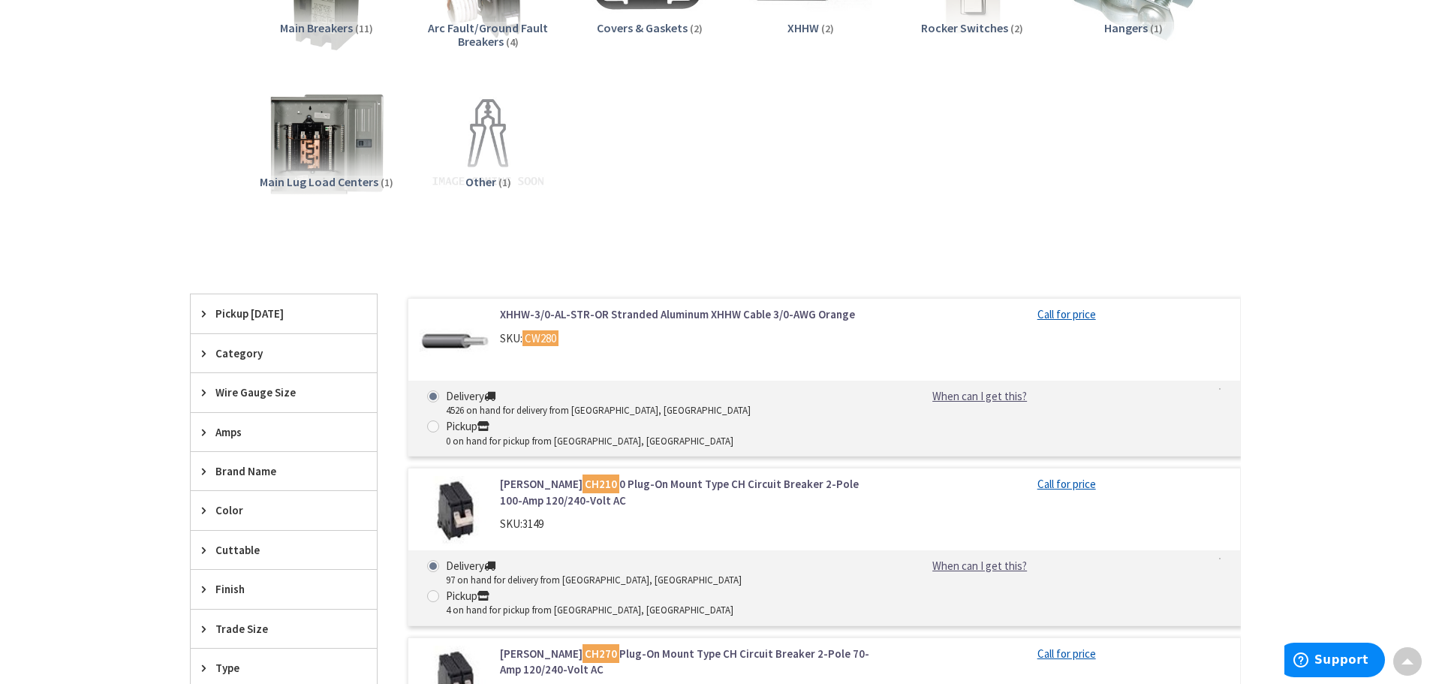
click at [573, 476] on link "[PERSON_NAME] CH210 0 Plug-On Mount Type CH Circuit Breaker 2-Pole 100-Amp 120/…" at bounding box center [691, 492] width 382 height 32
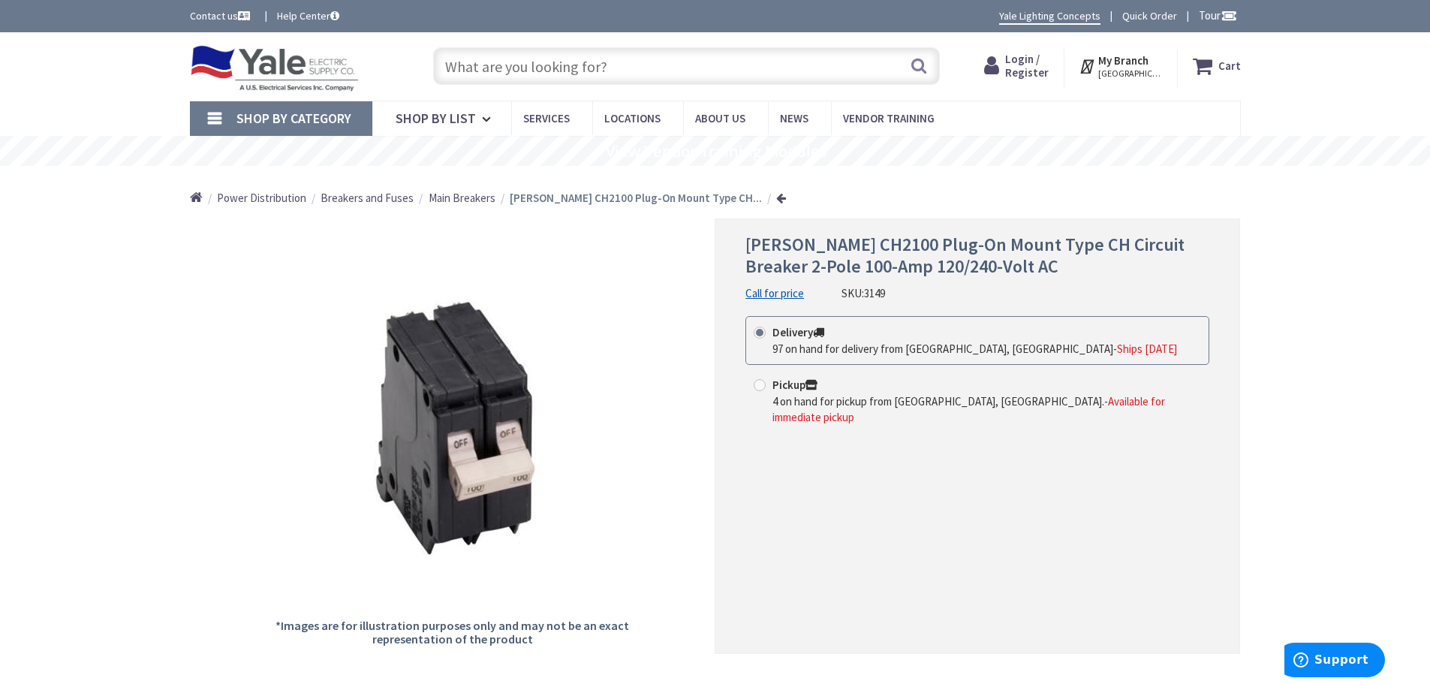
click at [392, 202] on span "Breakers and Fuses" at bounding box center [367, 198] width 93 height 14
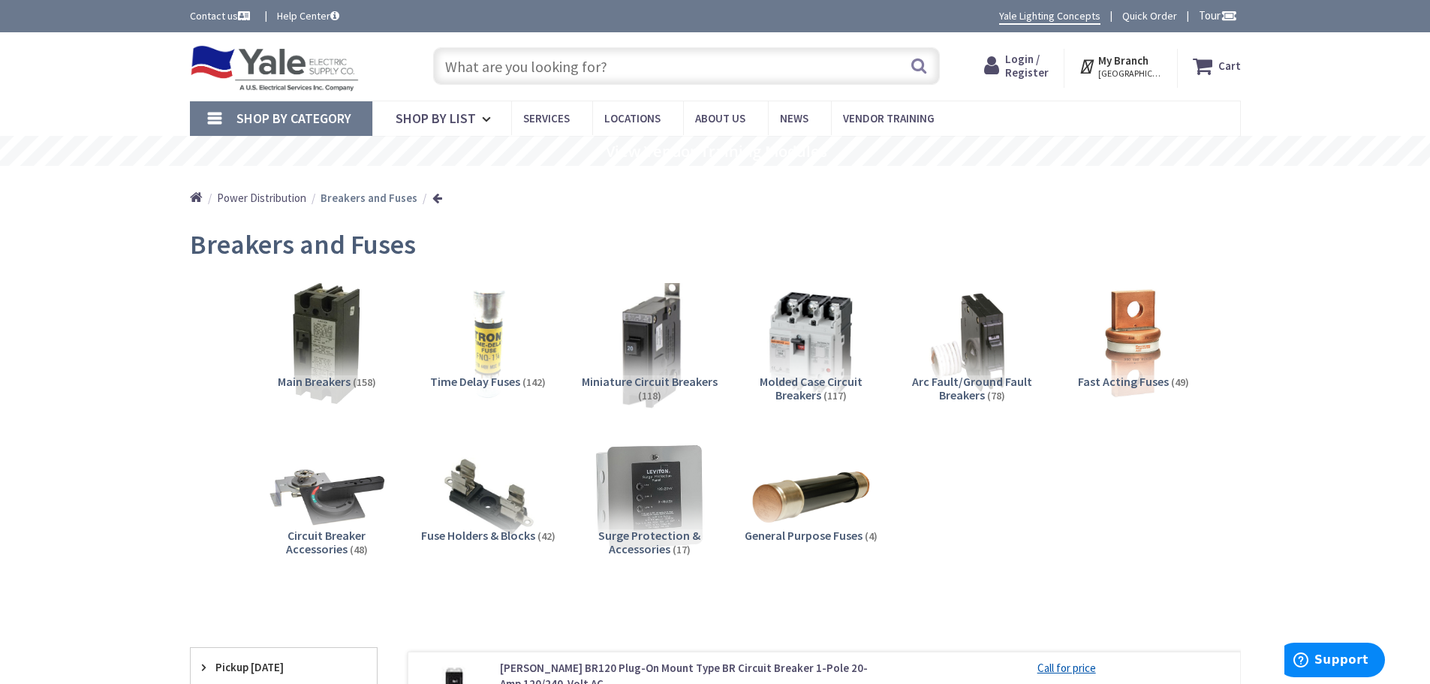
click at [640, 317] on img at bounding box center [649, 343] width 136 height 136
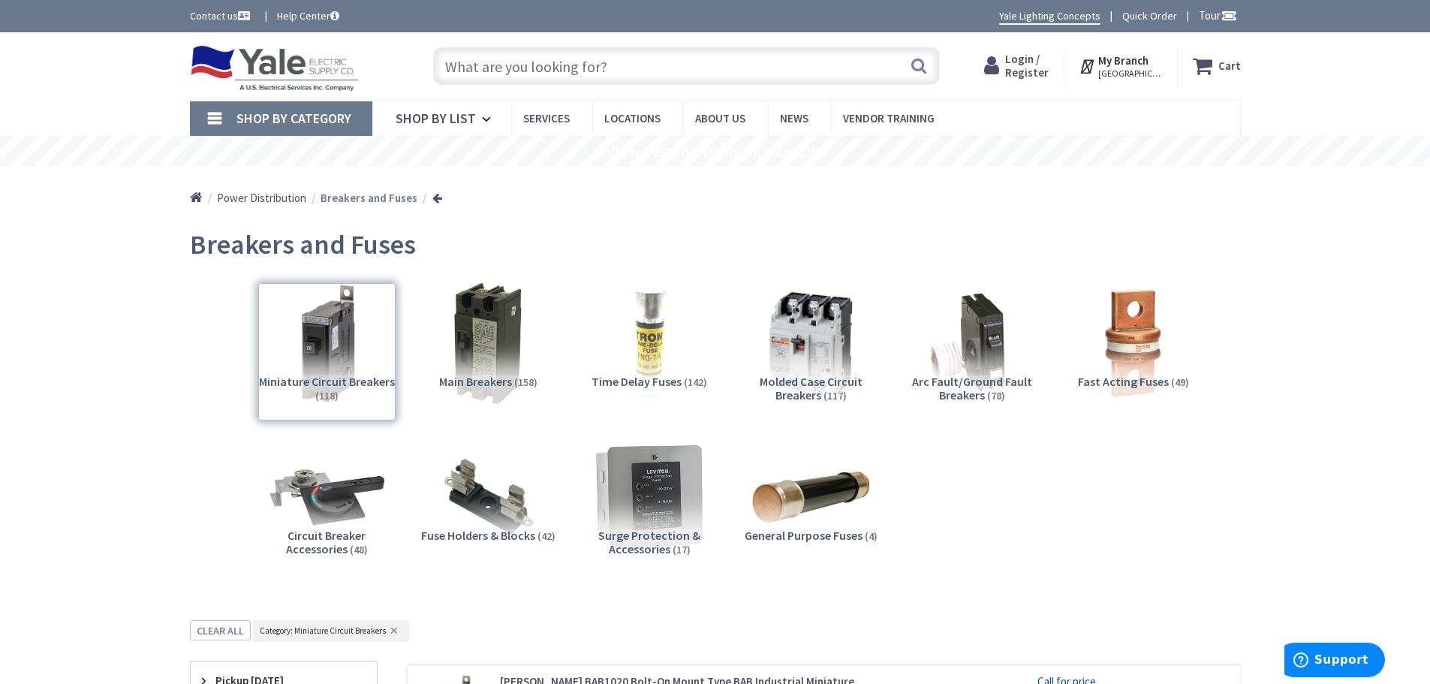
click at [554, 71] on input "text" at bounding box center [686, 66] width 507 height 38
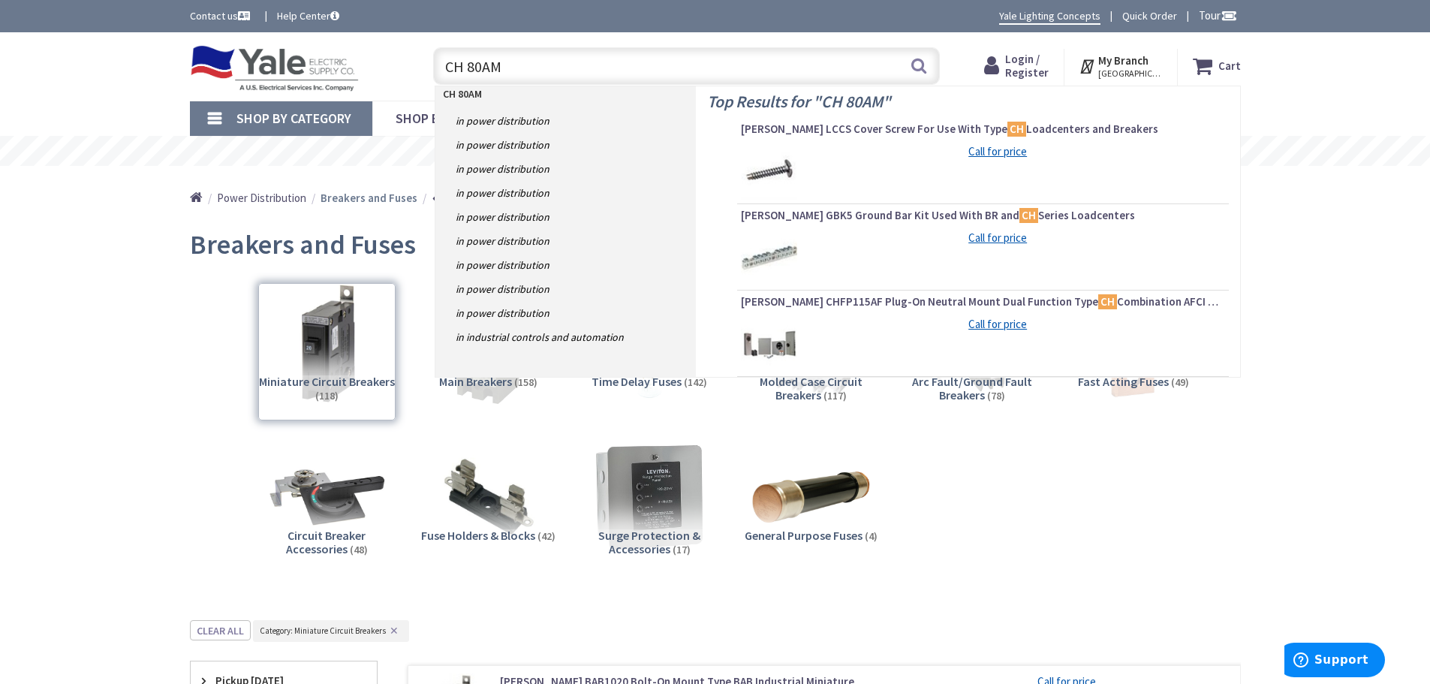
type input "CH 80AMP"
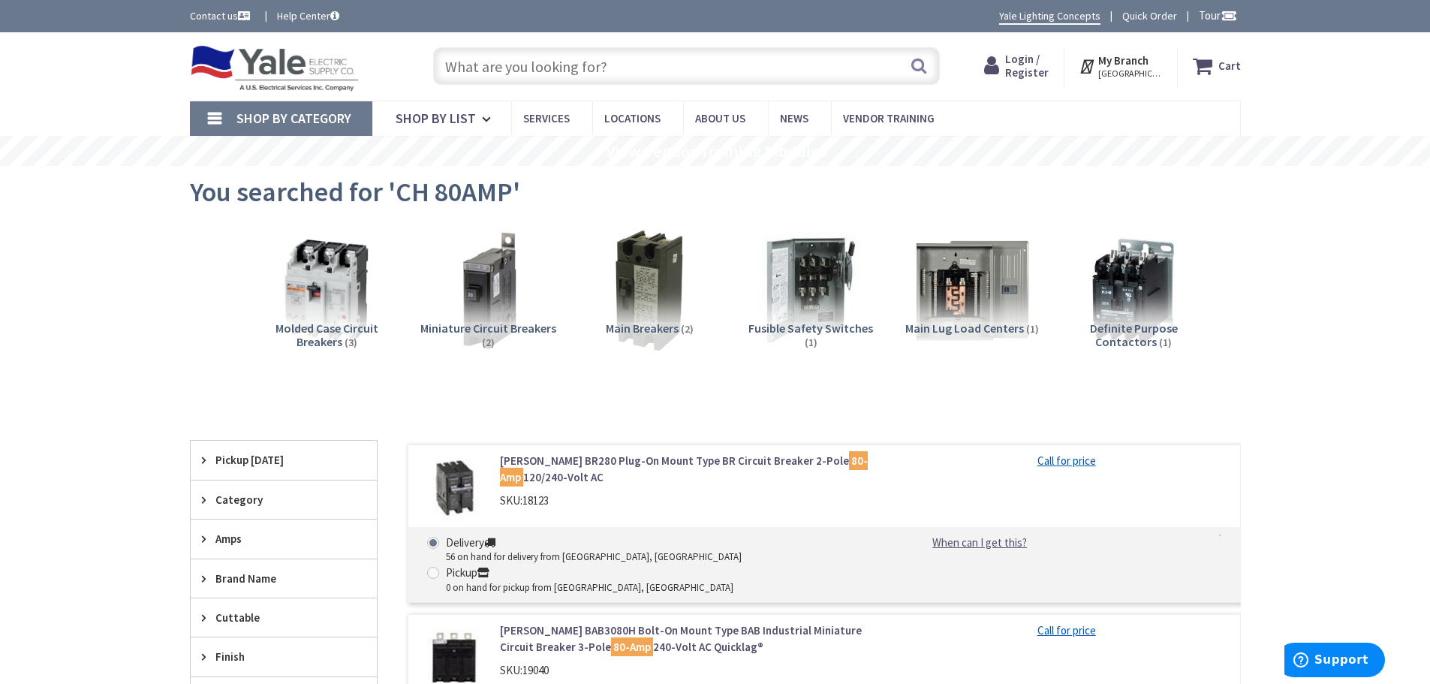
click at [1136, 62] on strong "My Branch" at bounding box center [1123, 60] width 50 height 14
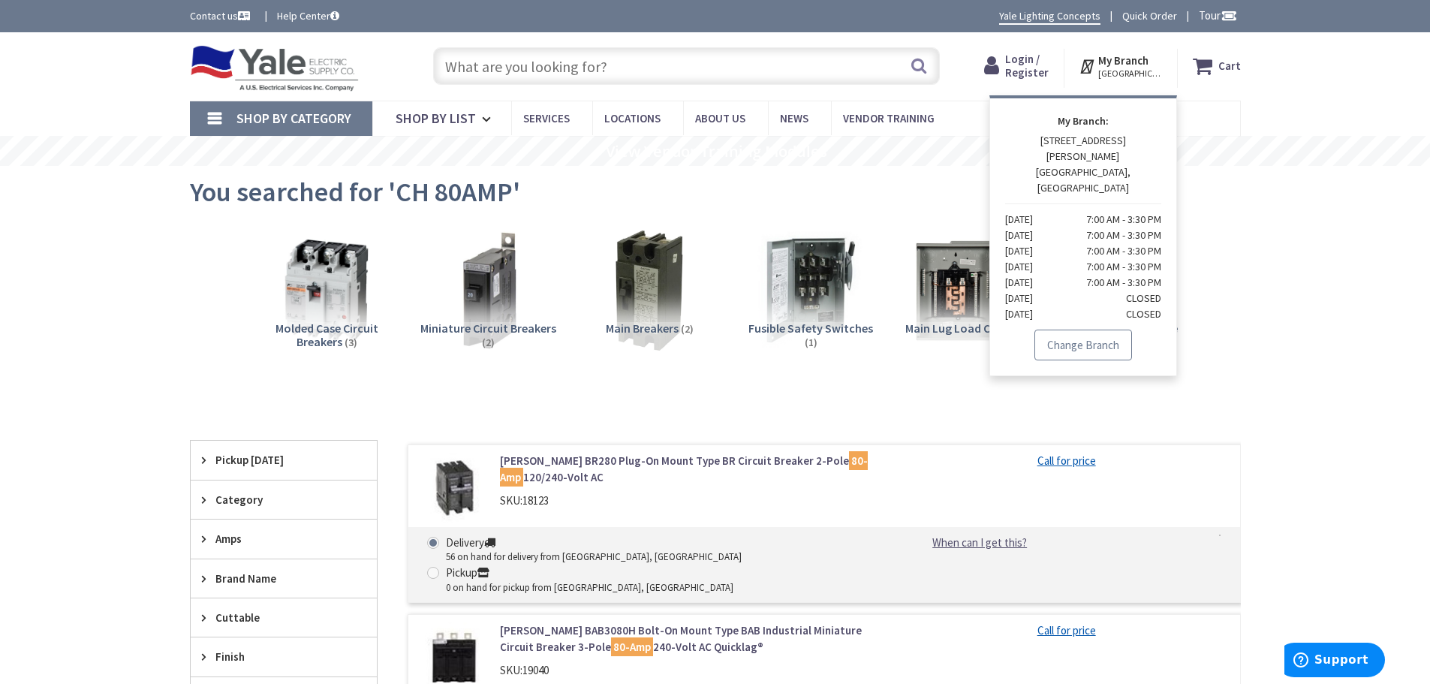
click at [1092, 330] on link "Change Branch" at bounding box center [1083, 346] width 98 height 32
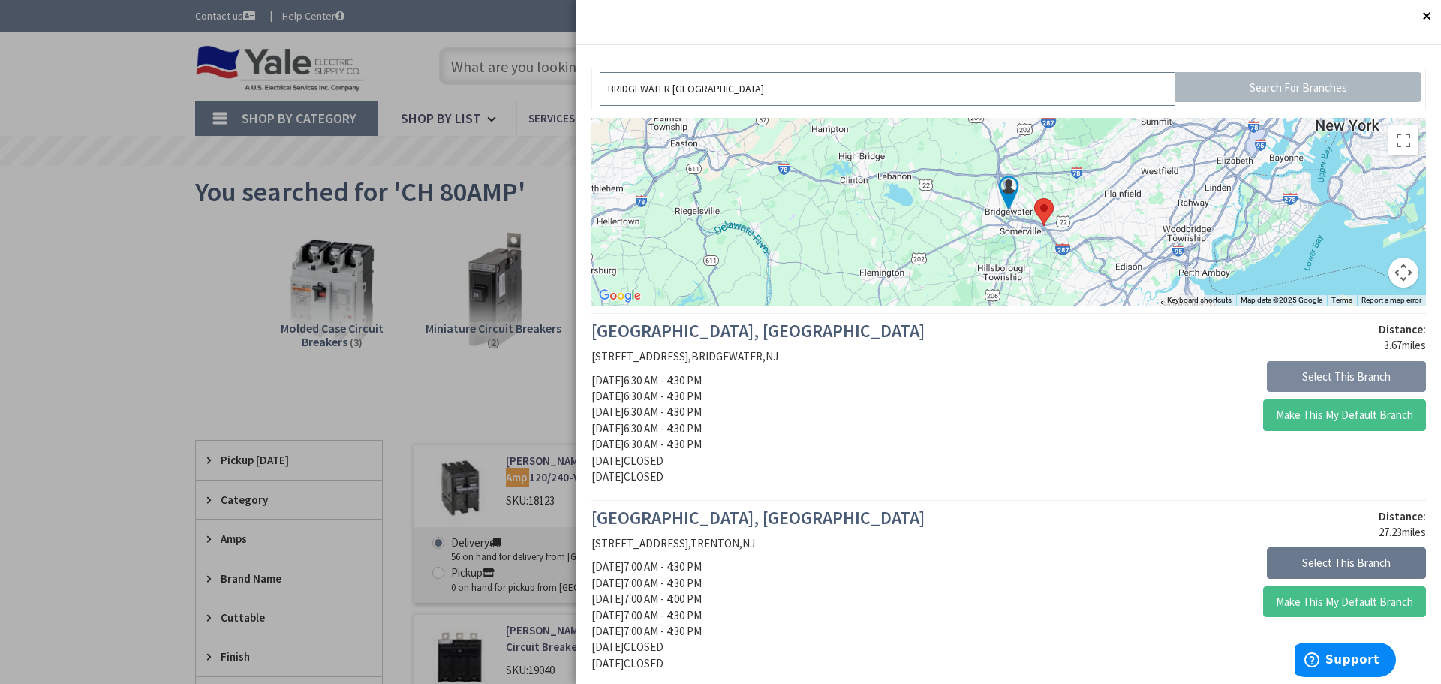
type input "BRIDGEWATER NJ"
click at [1301, 365] on button "Select This Branch" at bounding box center [1346, 377] width 159 height 32
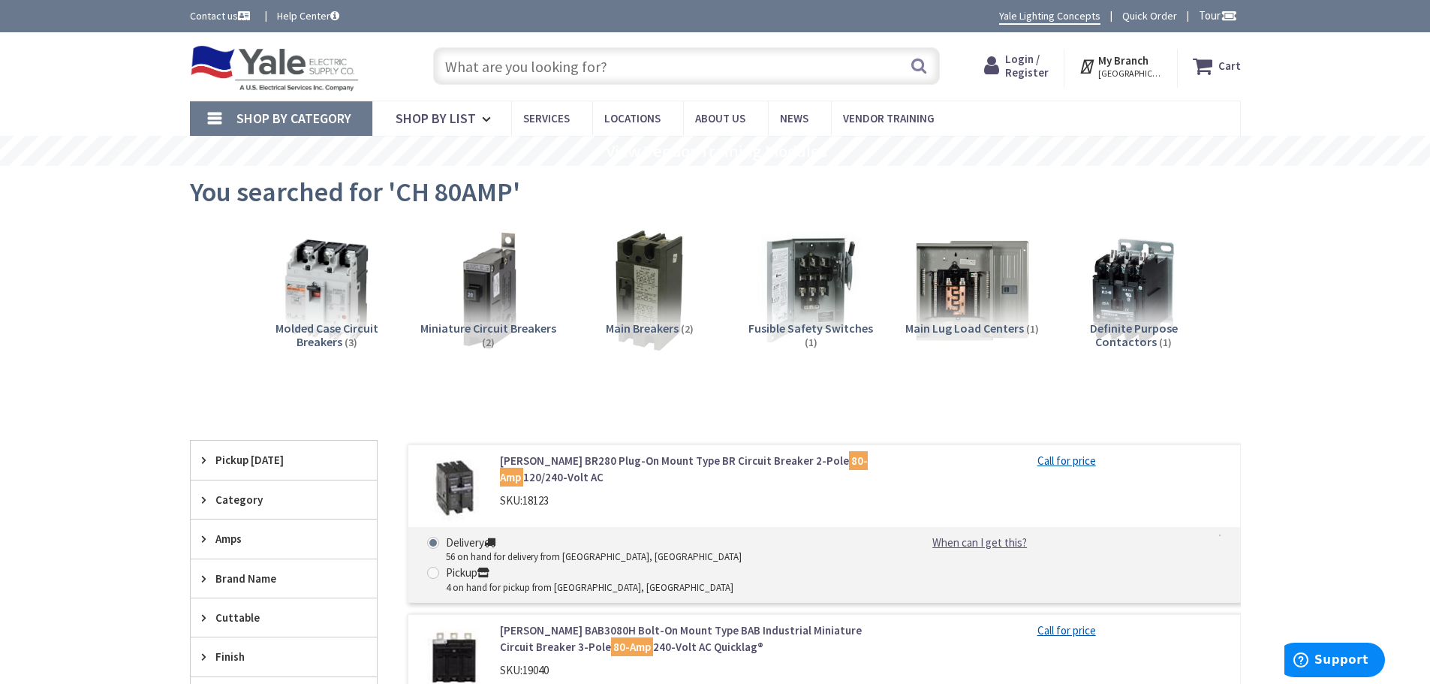
click at [703, 71] on input "text" at bounding box center [686, 66] width 507 height 38
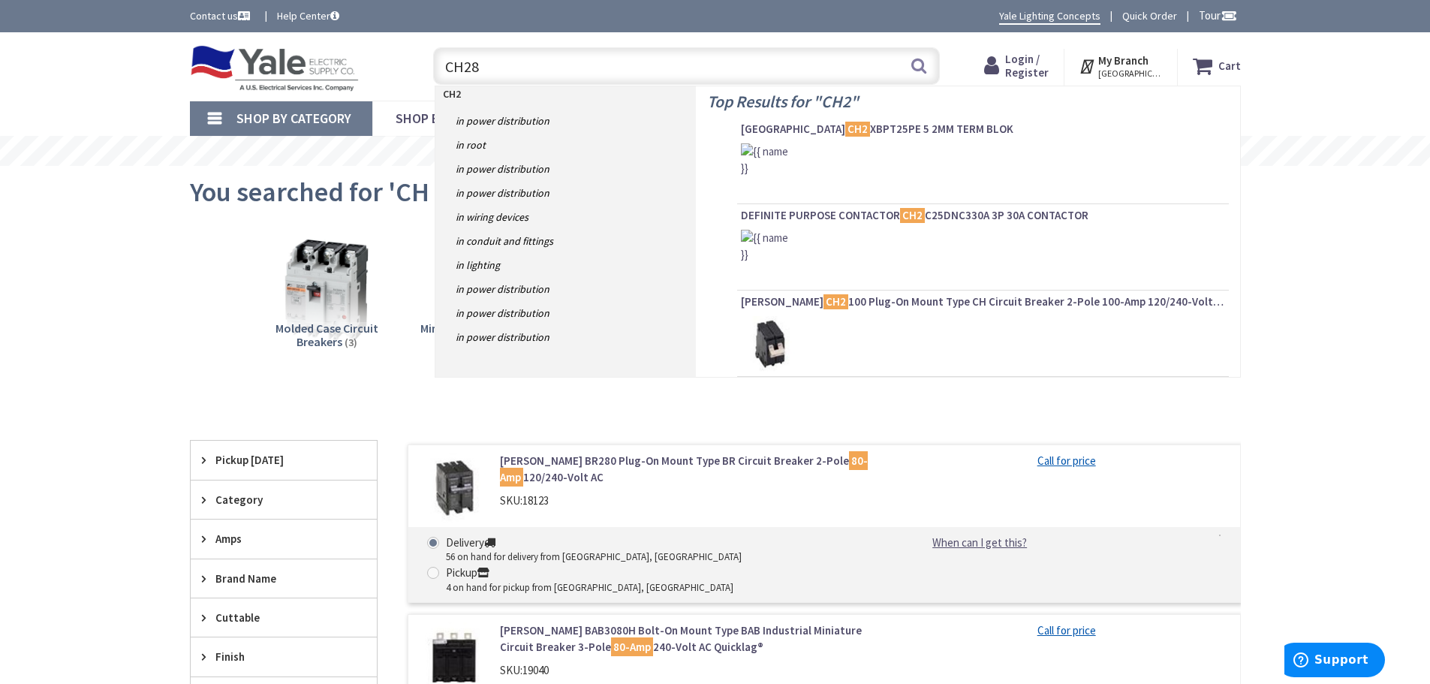
type input "CH280"
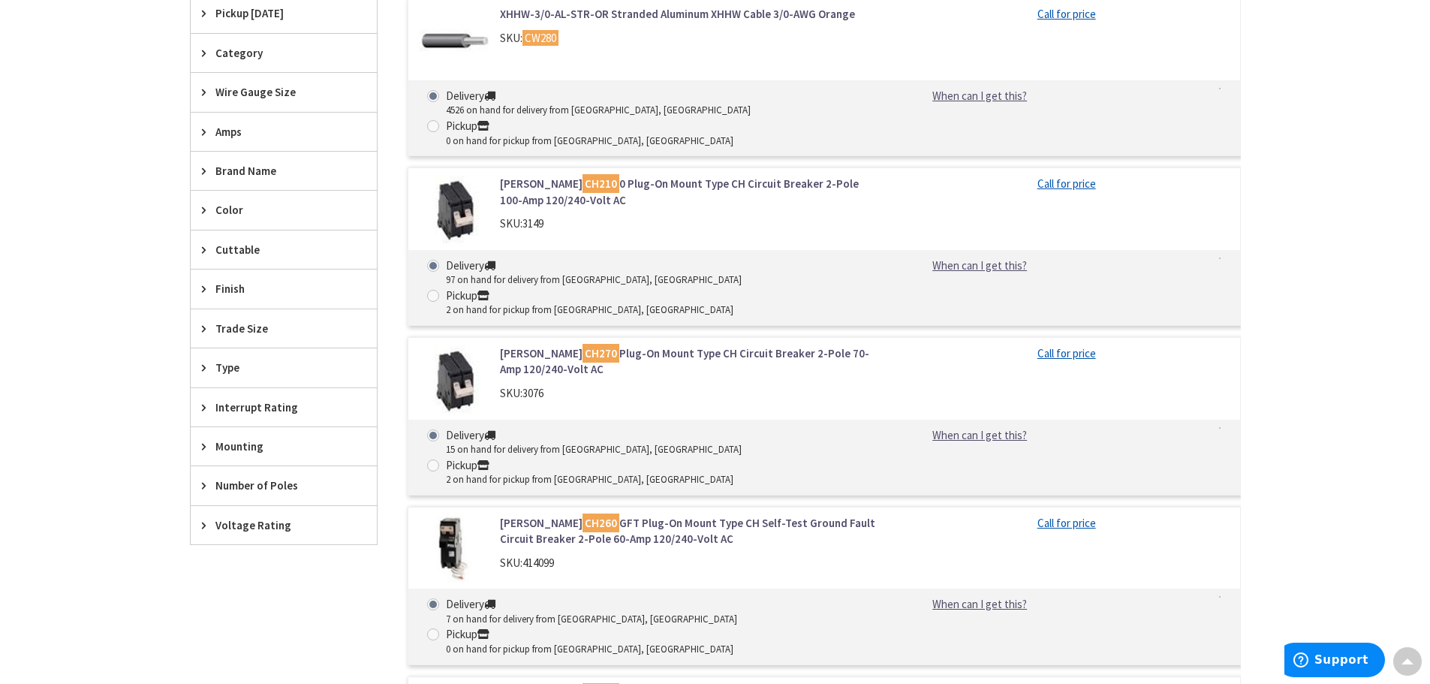
scroll to position [676, 0]
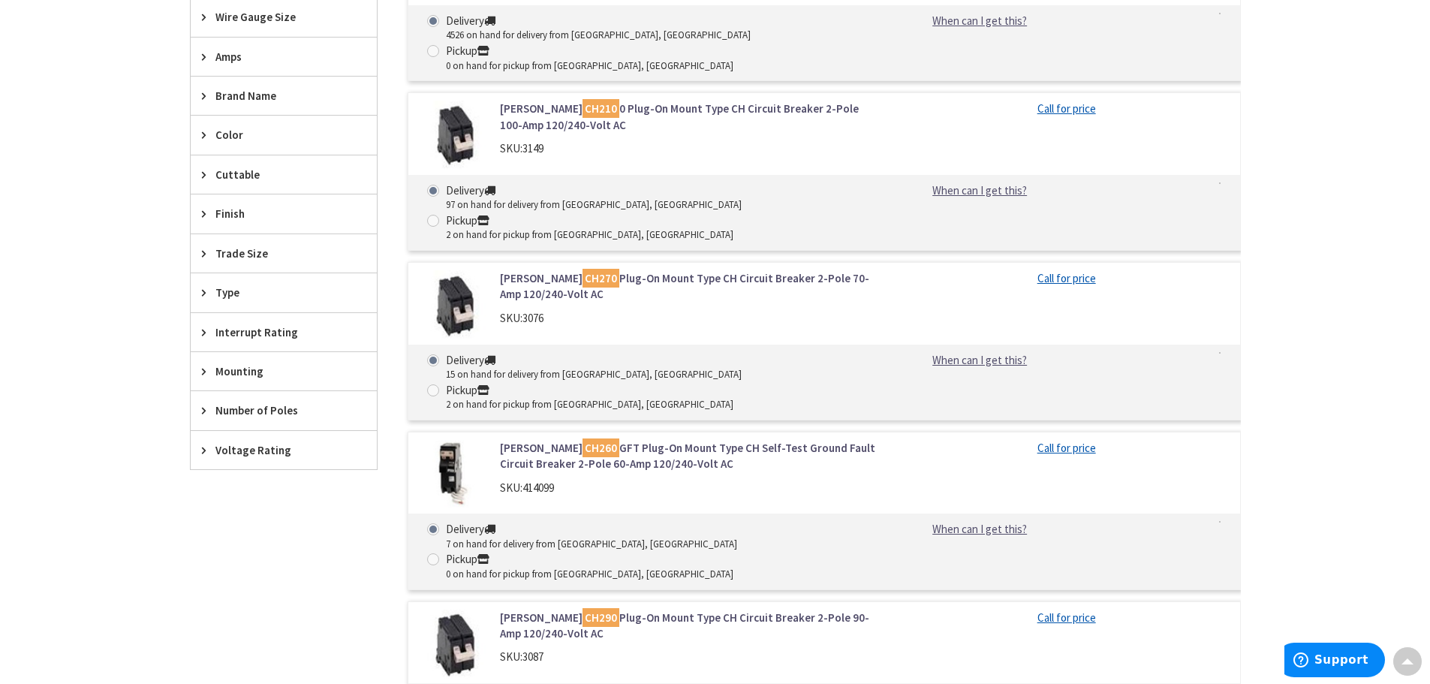
click at [257, 101] on span "Brand Name" at bounding box center [276, 96] width 122 height 16
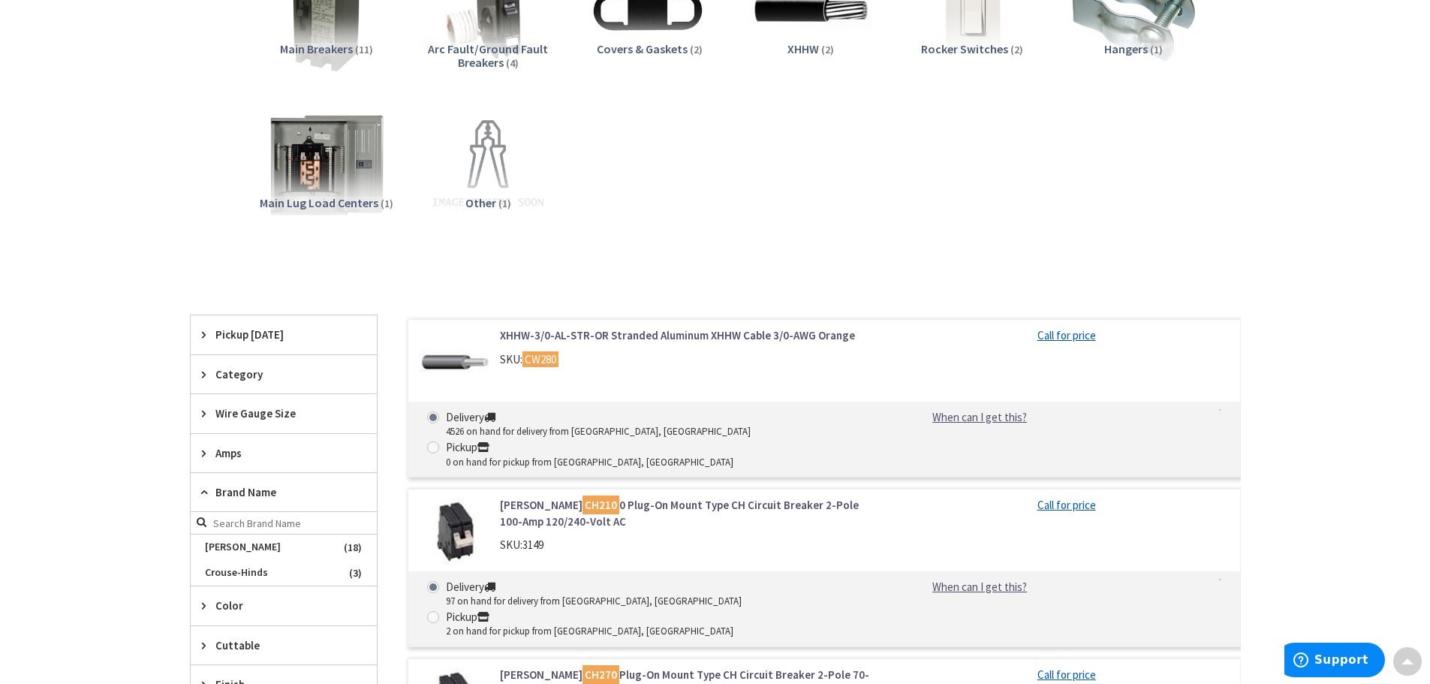
scroll to position [0, 0]
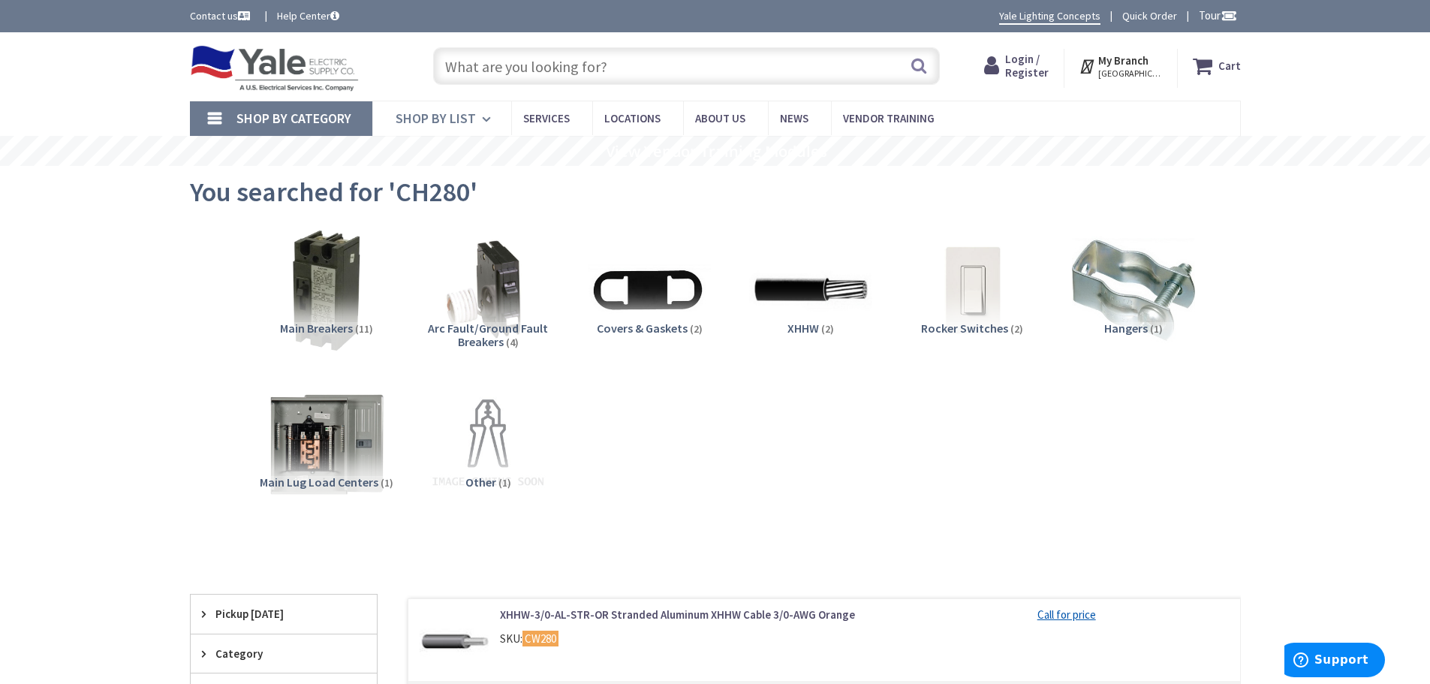
click at [415, 122] on span "Shop By List" at bounding box center [436, 118] width 80 height 17
click at [376, 58] on div "Toggle Nav" at bounding box center [297, 66] width 236 height 50
click at [315, 68] on img at bounding box center [275, 68] width 170 height 47
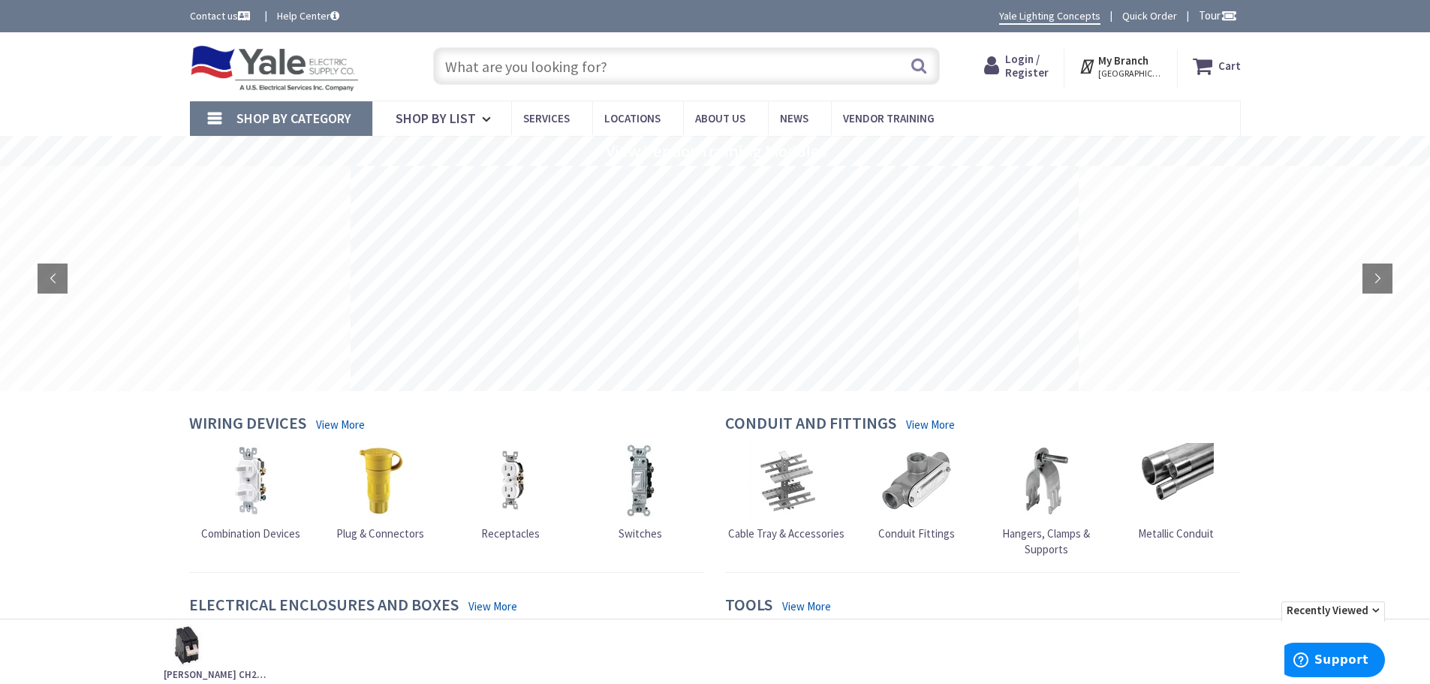
click at [637, 59] on input "text" at bounding box center [686, 66] width 507 height 38
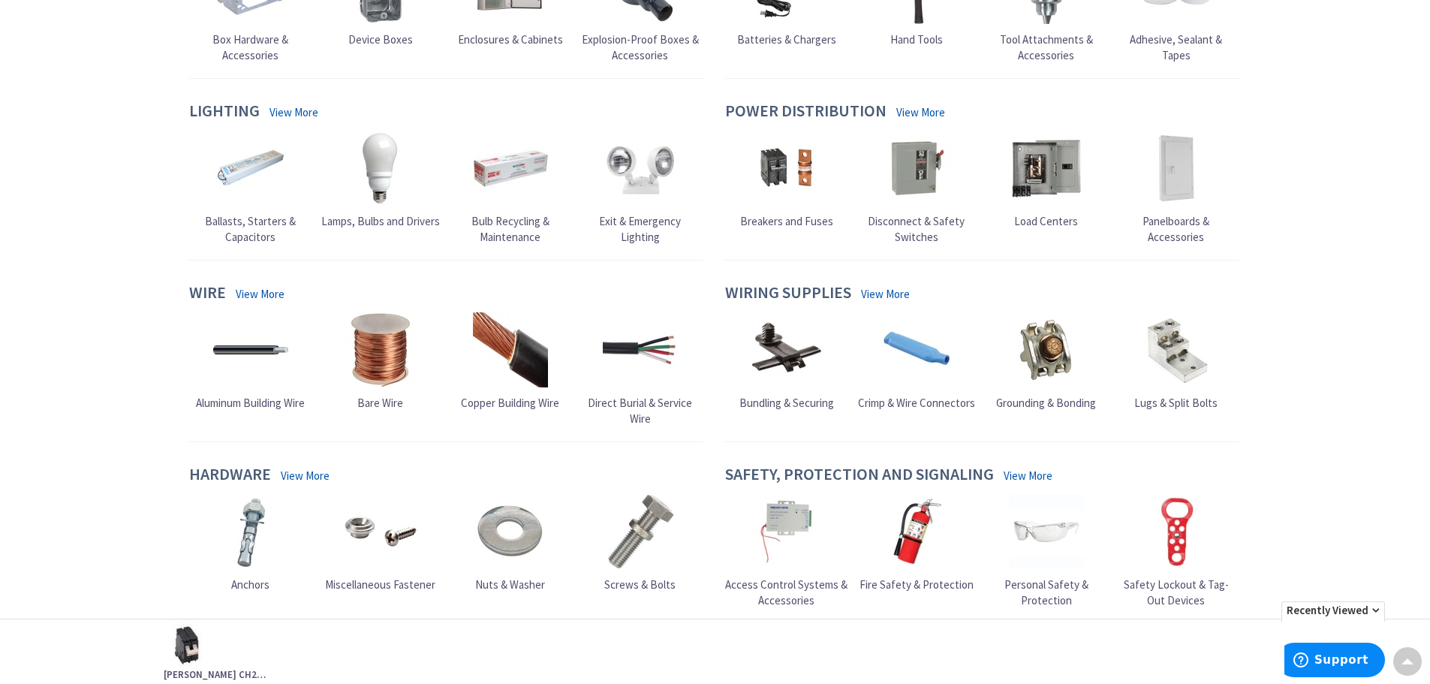
scroll to position [601, 0]
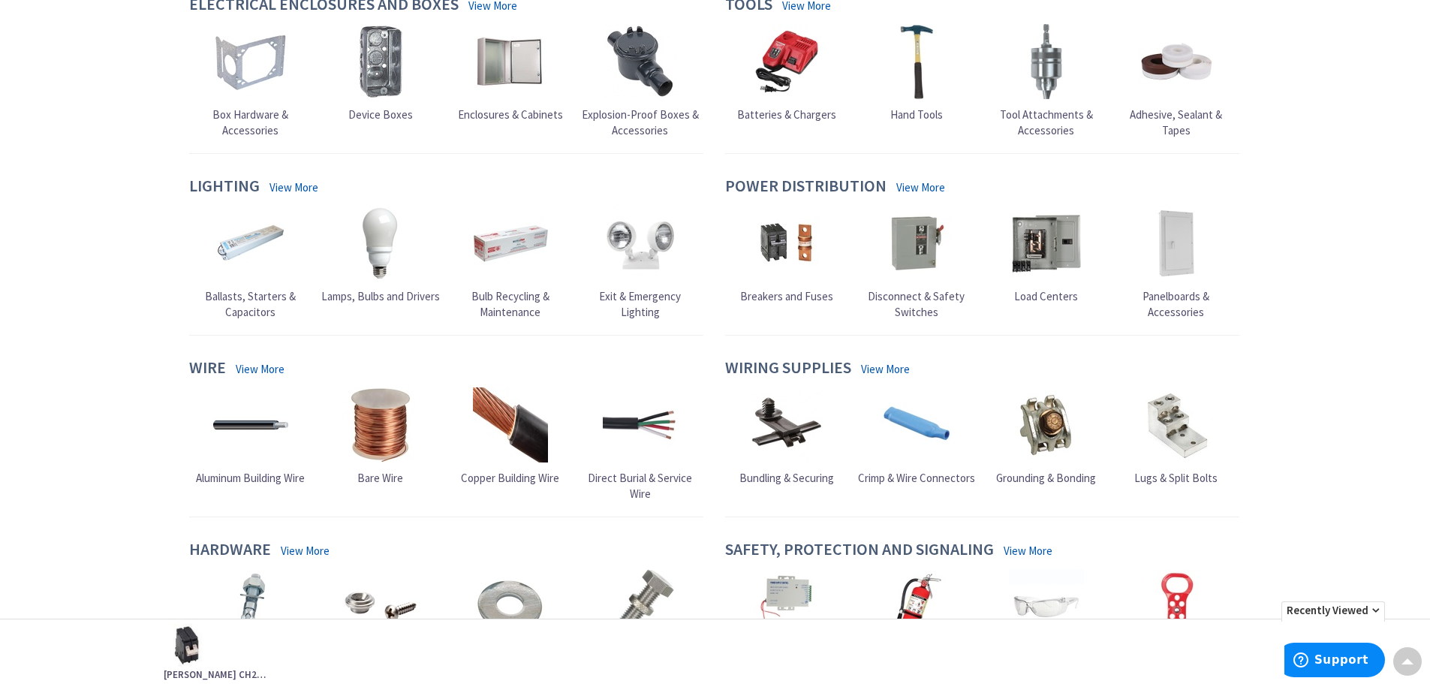
click at [791, 222] on img at bounding box center [786, 243] width 75 height 75
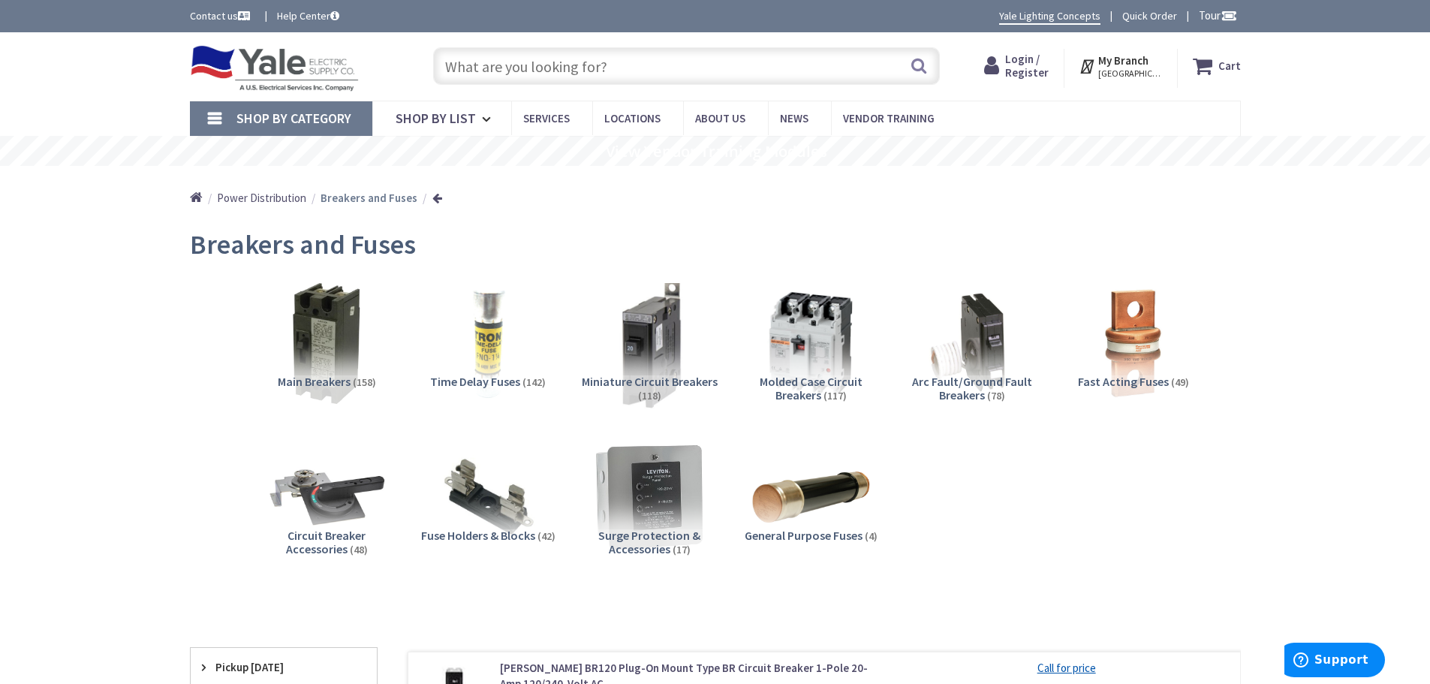
click at [629, 343] on img at bounding box center [649, 343] width 136 height 136
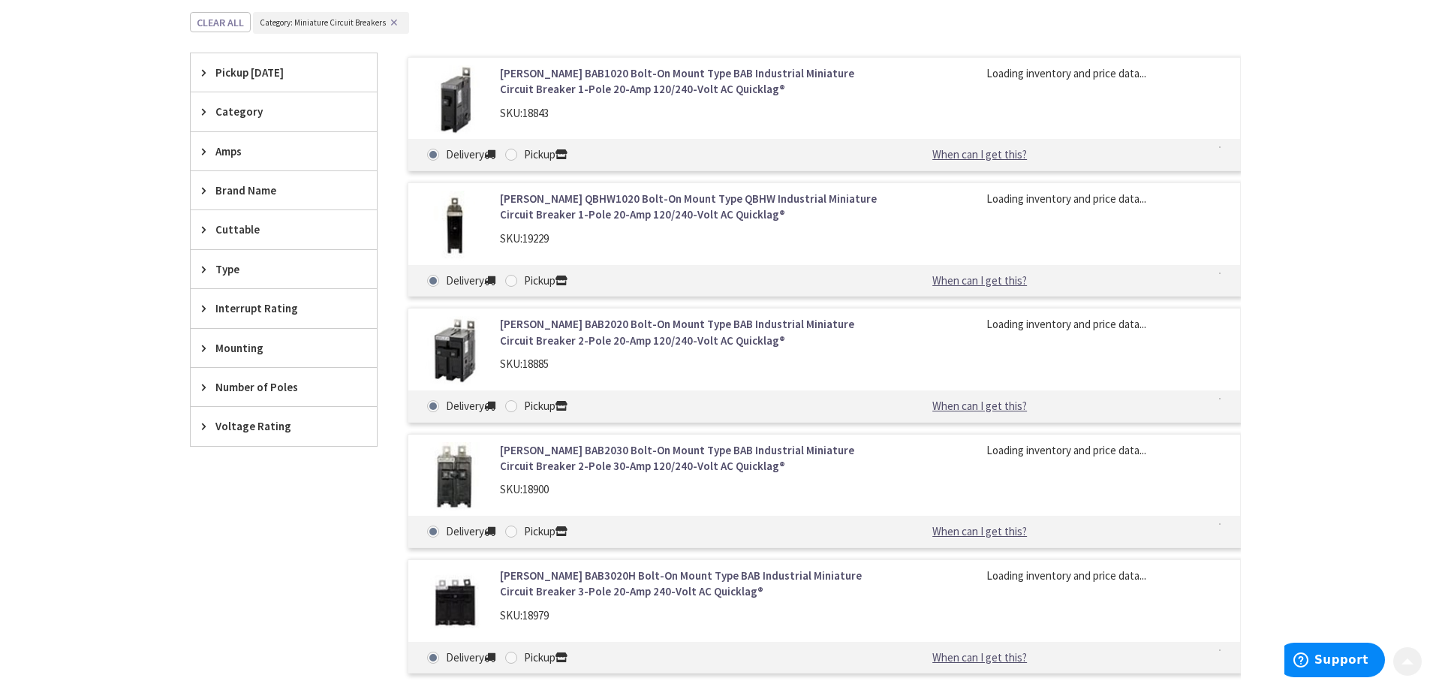
scroll to position [620, 0]
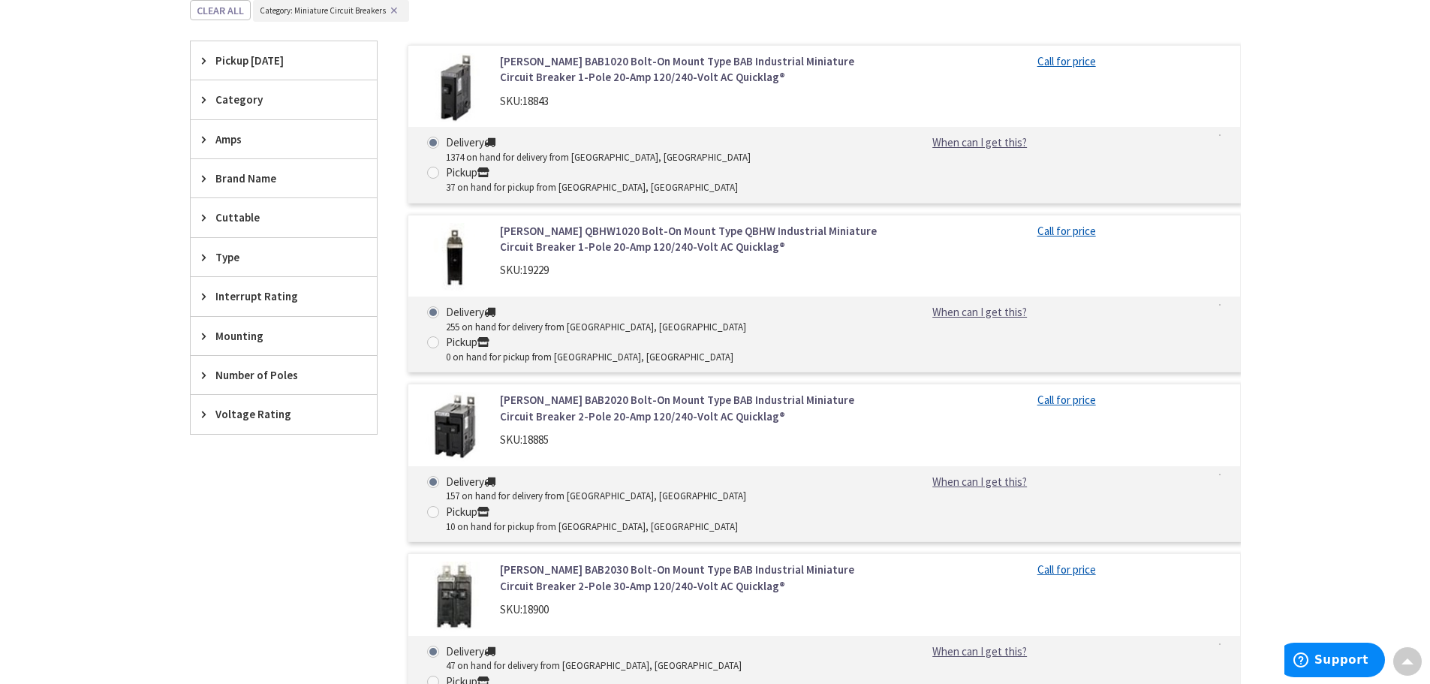
click at [315, 137] on span "Amps" at bounding box center [276, 139] width 122 height 16
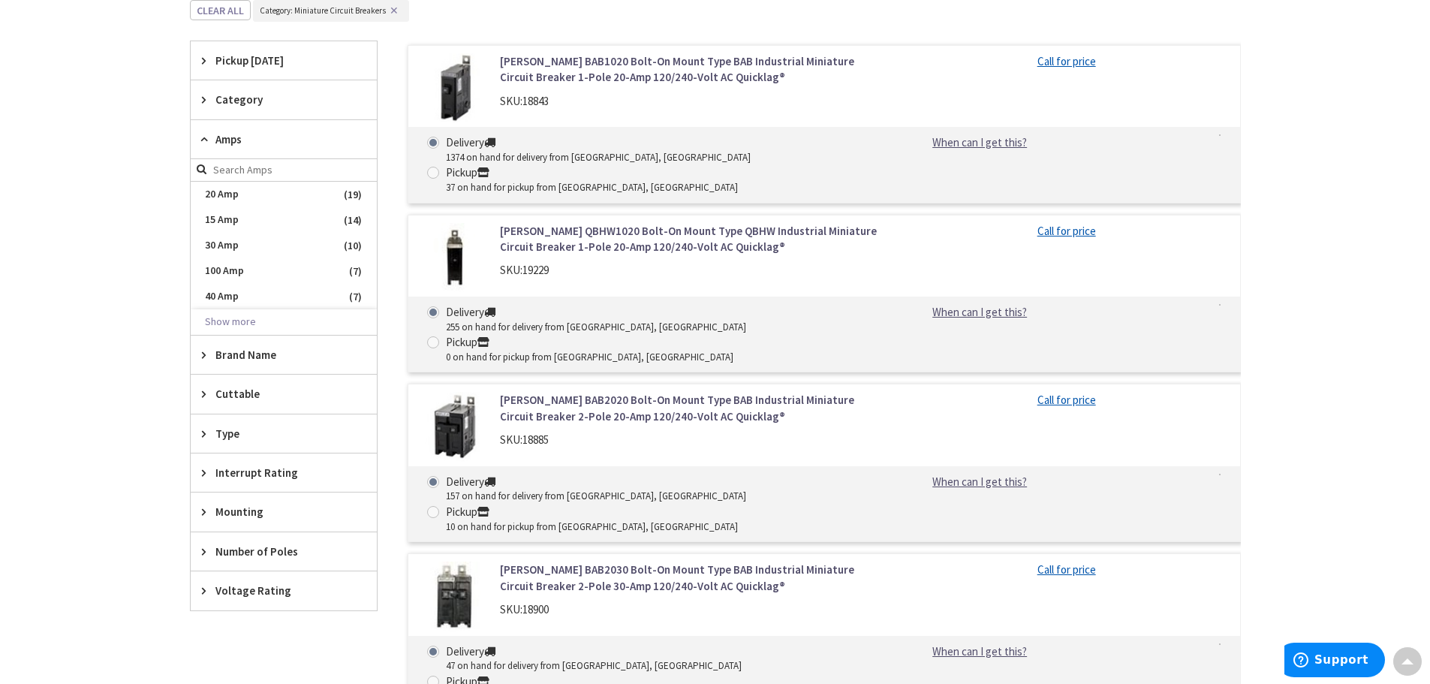
click at [1340, 268] on div "Skip to Content Toggle Nav Search Cart My Cart Close" at bounding box center [715, 459] width 1430 height 2095
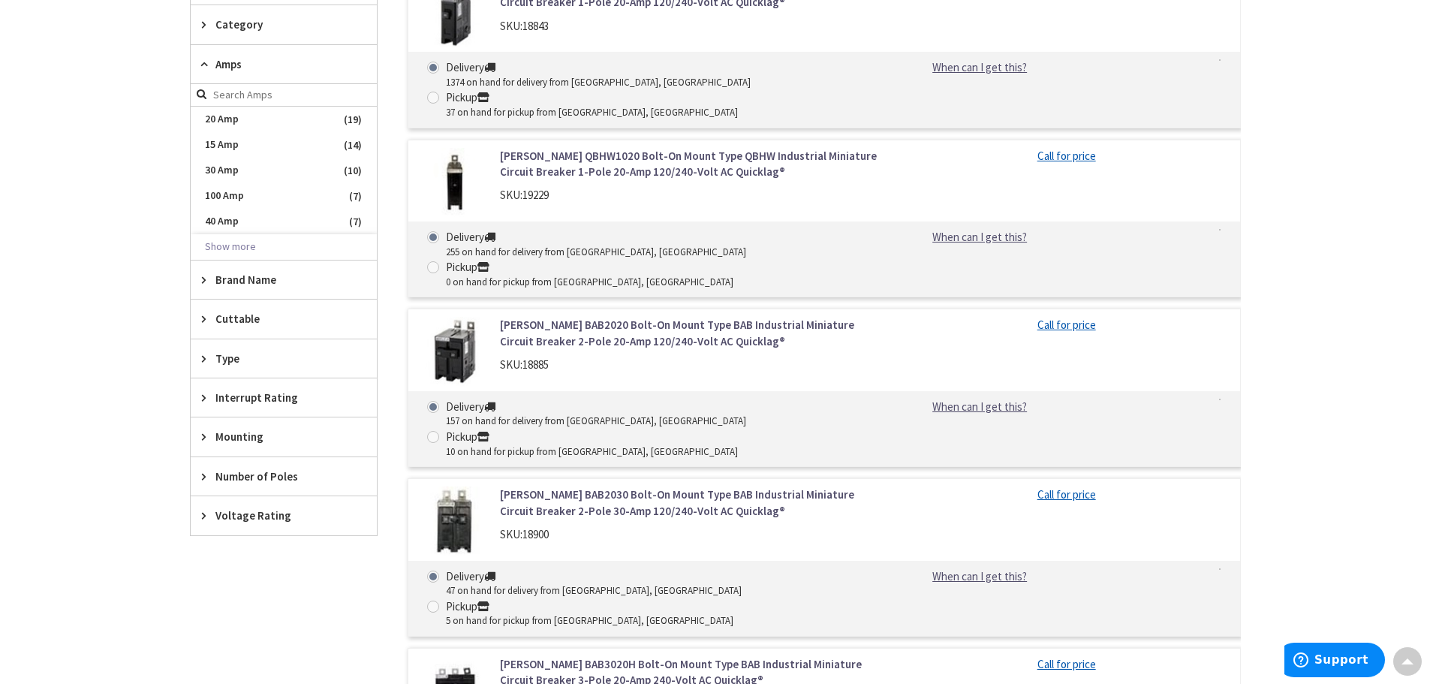
scroll to position [770, 0]
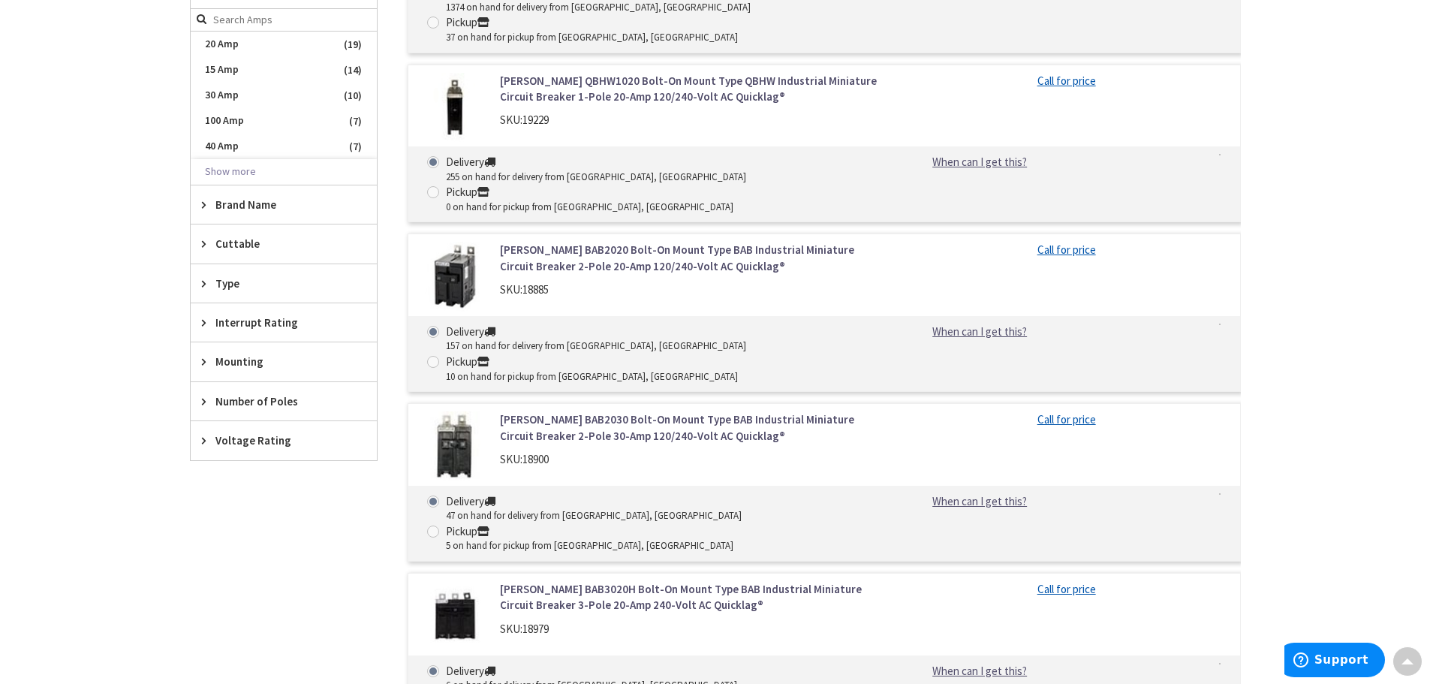
click at [297, 197] on span "Brand Name" at bounding box center [276, 205] width 122 height 16
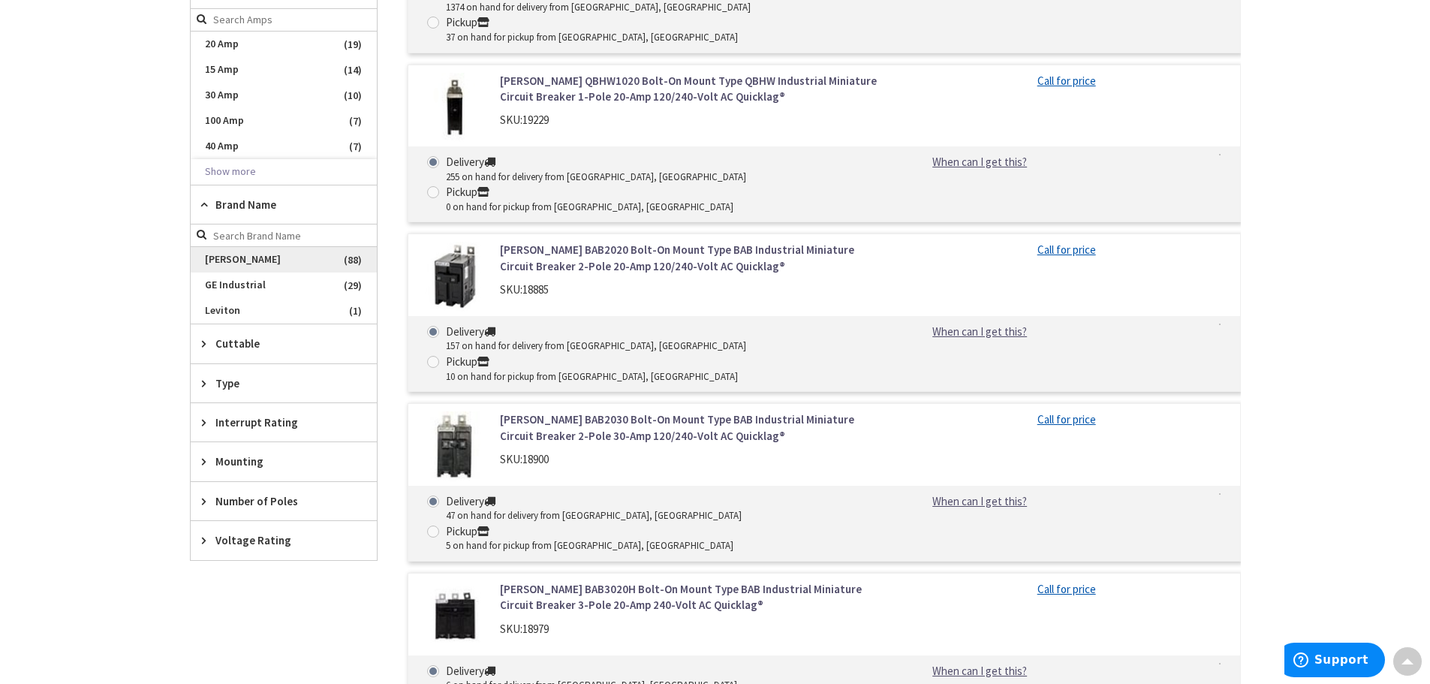
click at [211, 260] on span "[PERSON_NAME]" at bounding box center [284, 260] width 186 height 26
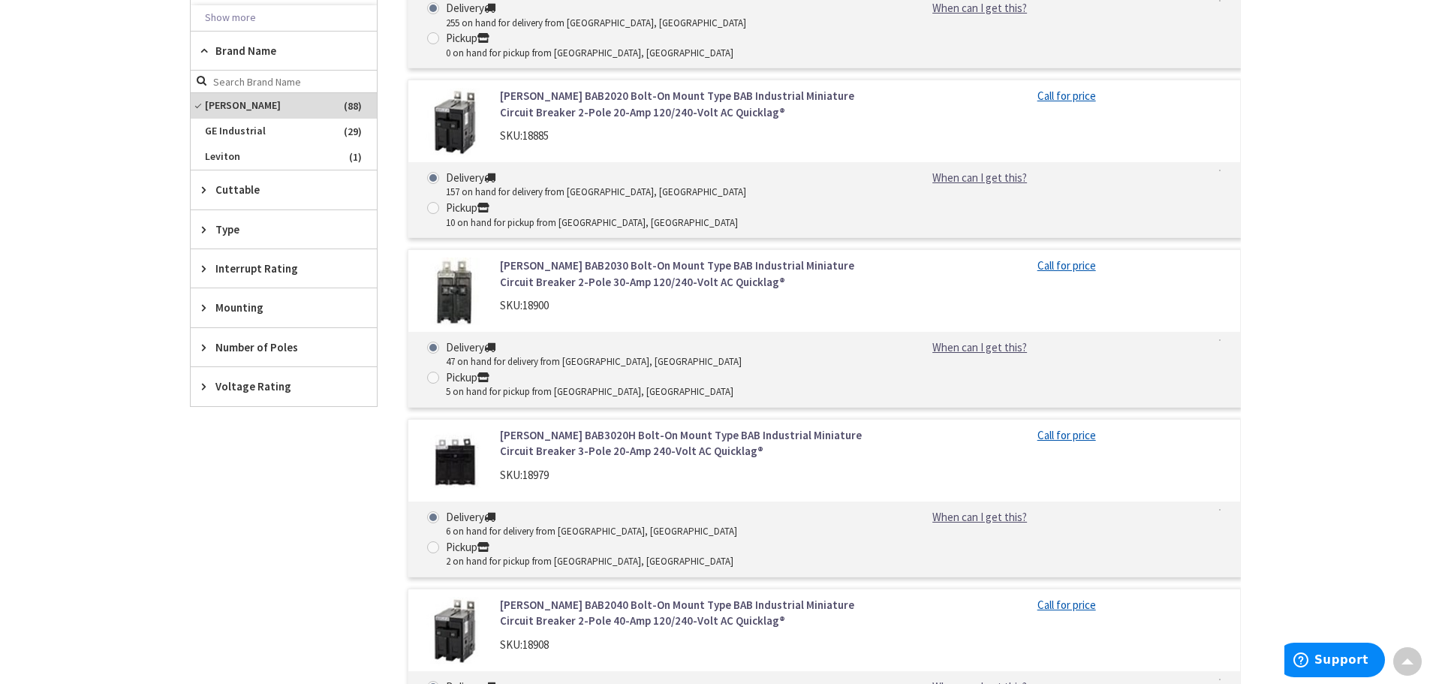
scroll to position [616, 0]
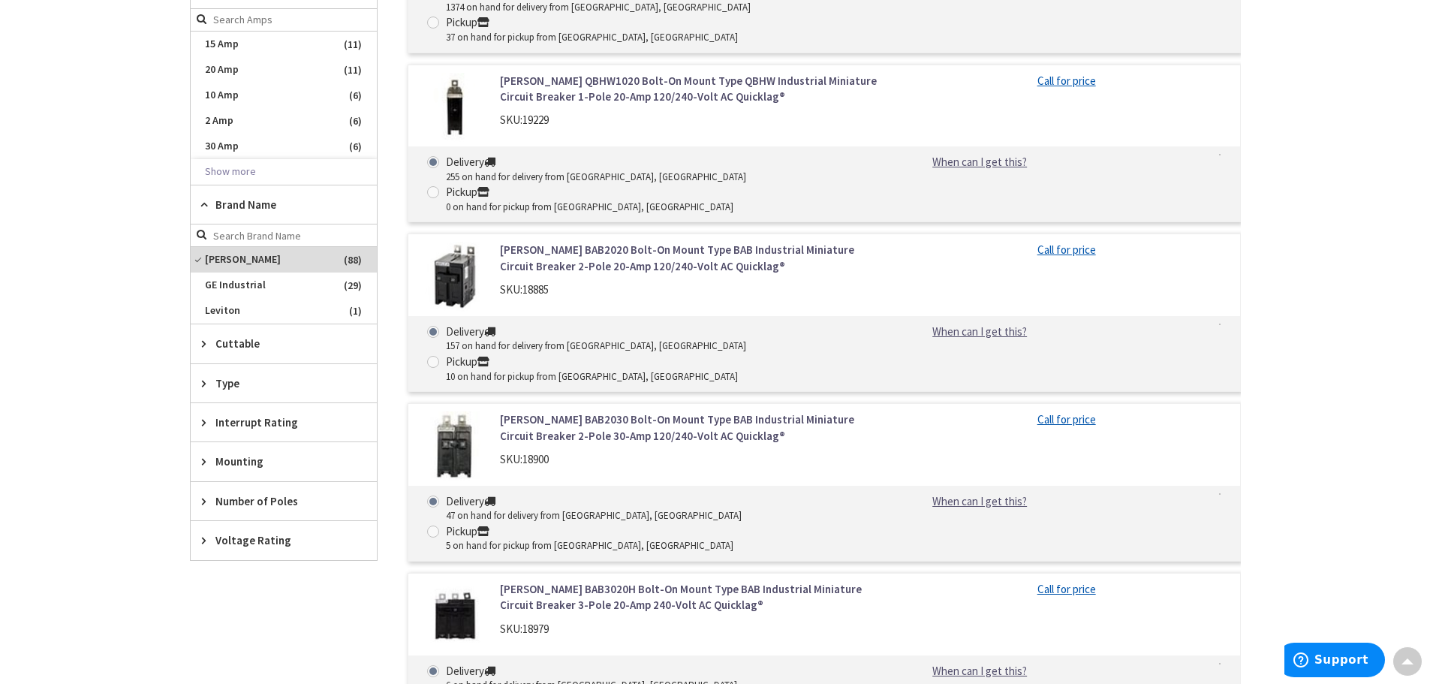
click at [242, 502] on span "Number of Poles" at bounding box center [276, 501] width 122 height 16
click at [222, 582] on span "2" at bounding box center [284, 582] width 186 height 26
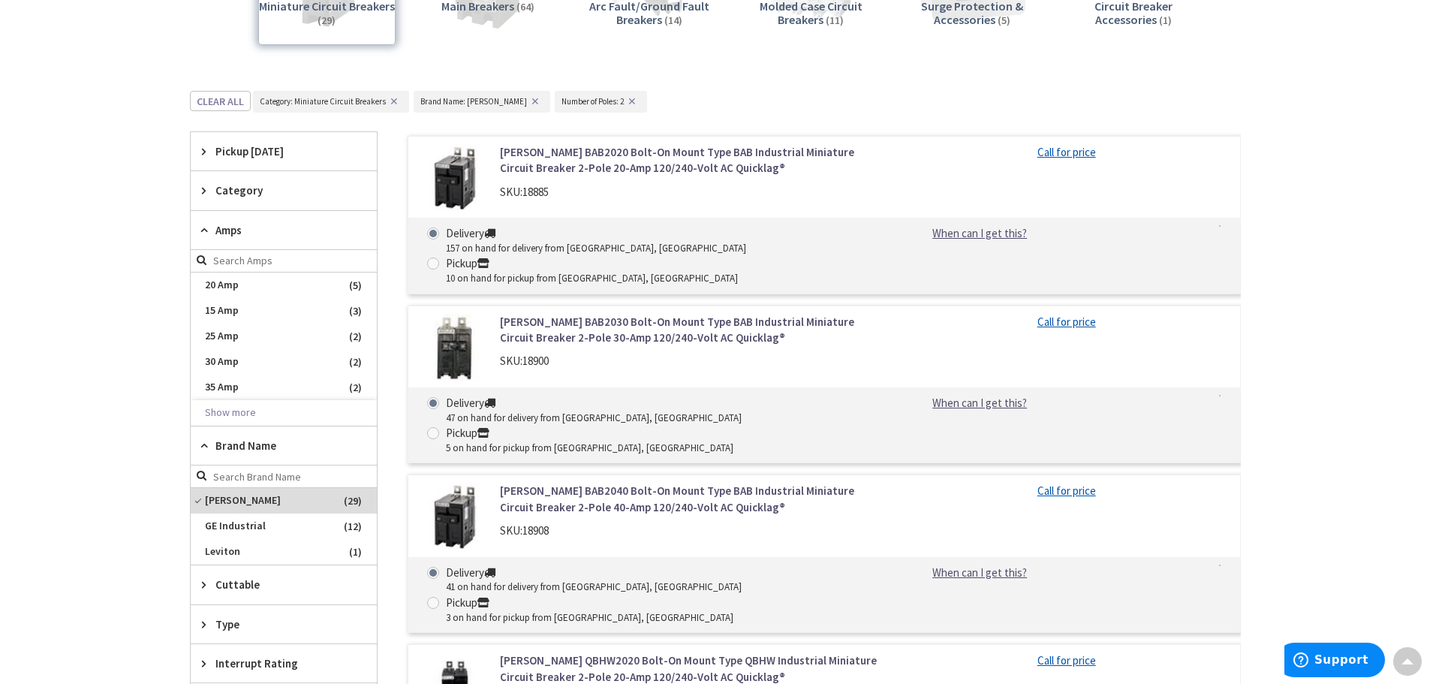
scroll to position [150, 0]
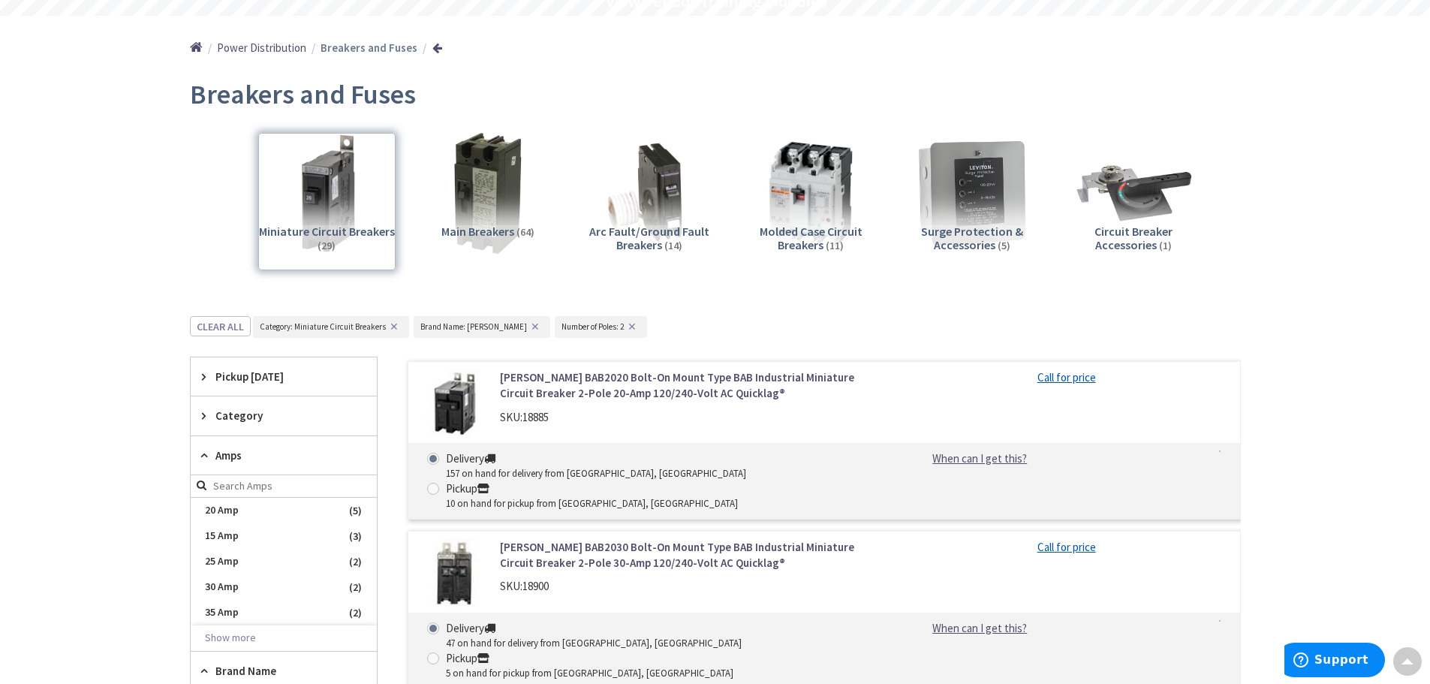
click at [331, 184] on div "Miniature Circuit Breakers (29)" at bounding box center [326, 201] width 137 height 137
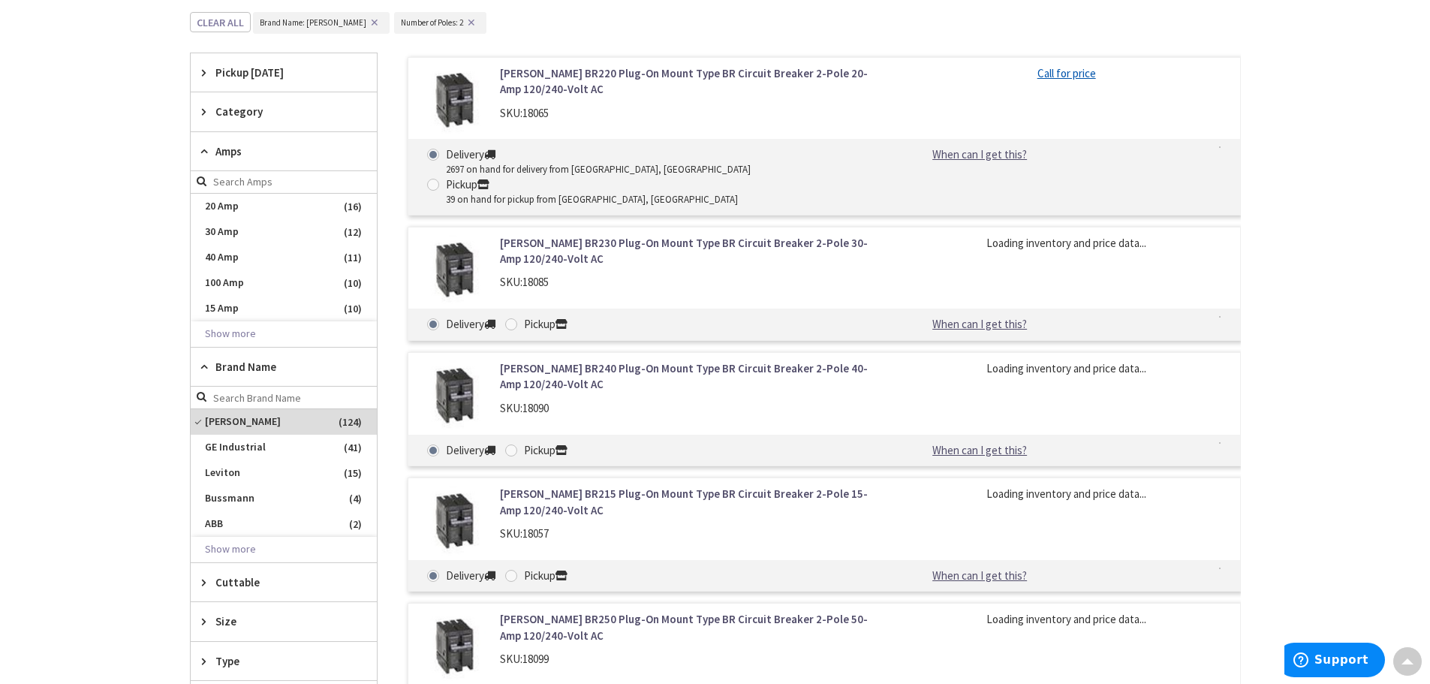
scroll to position [466, 0]
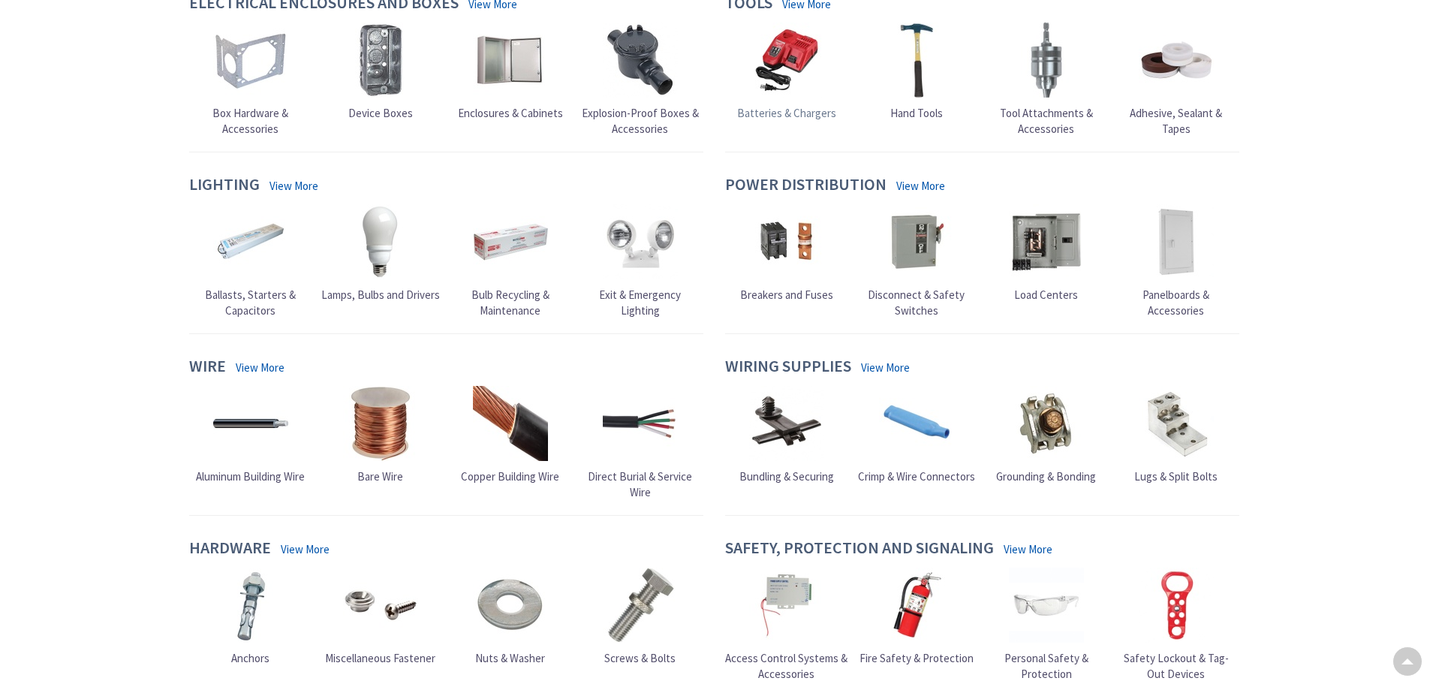
scroll to position [302, 0]
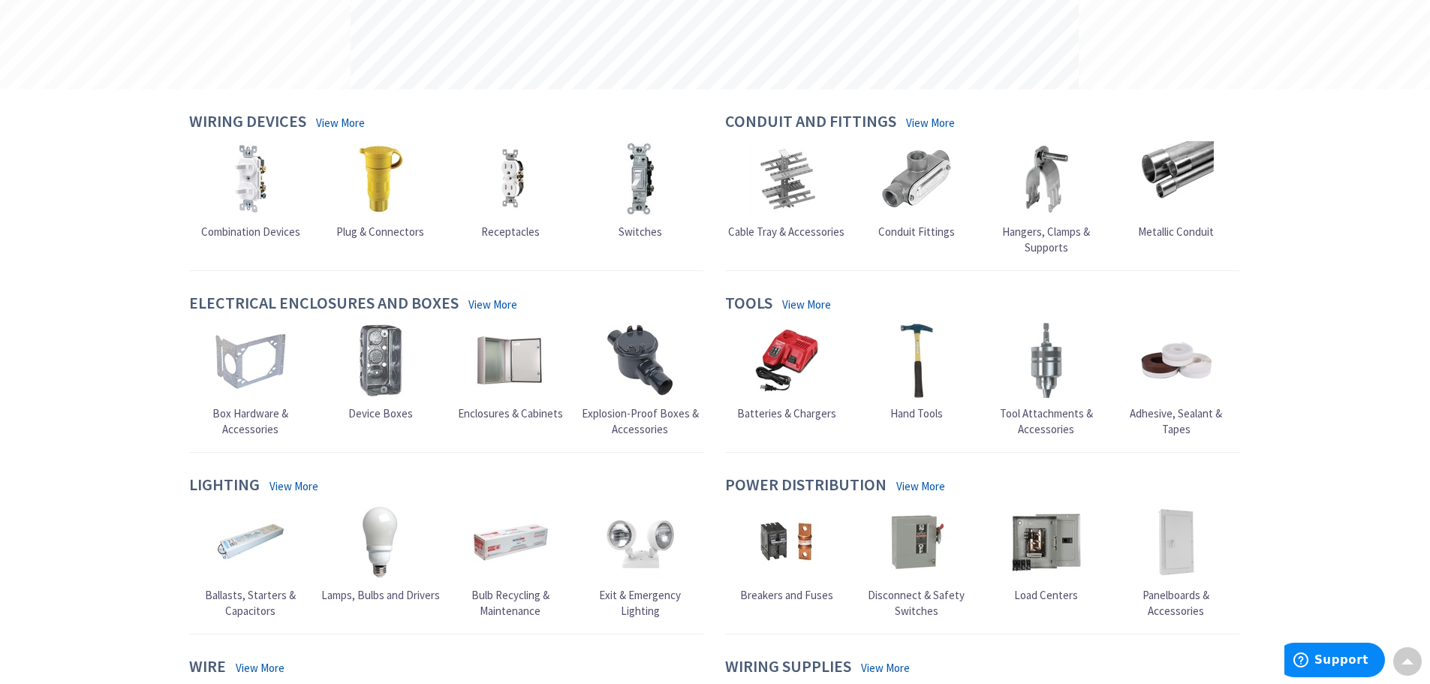
click at [765, 542] on img at bounding box center [786, 541] width 75 height 75
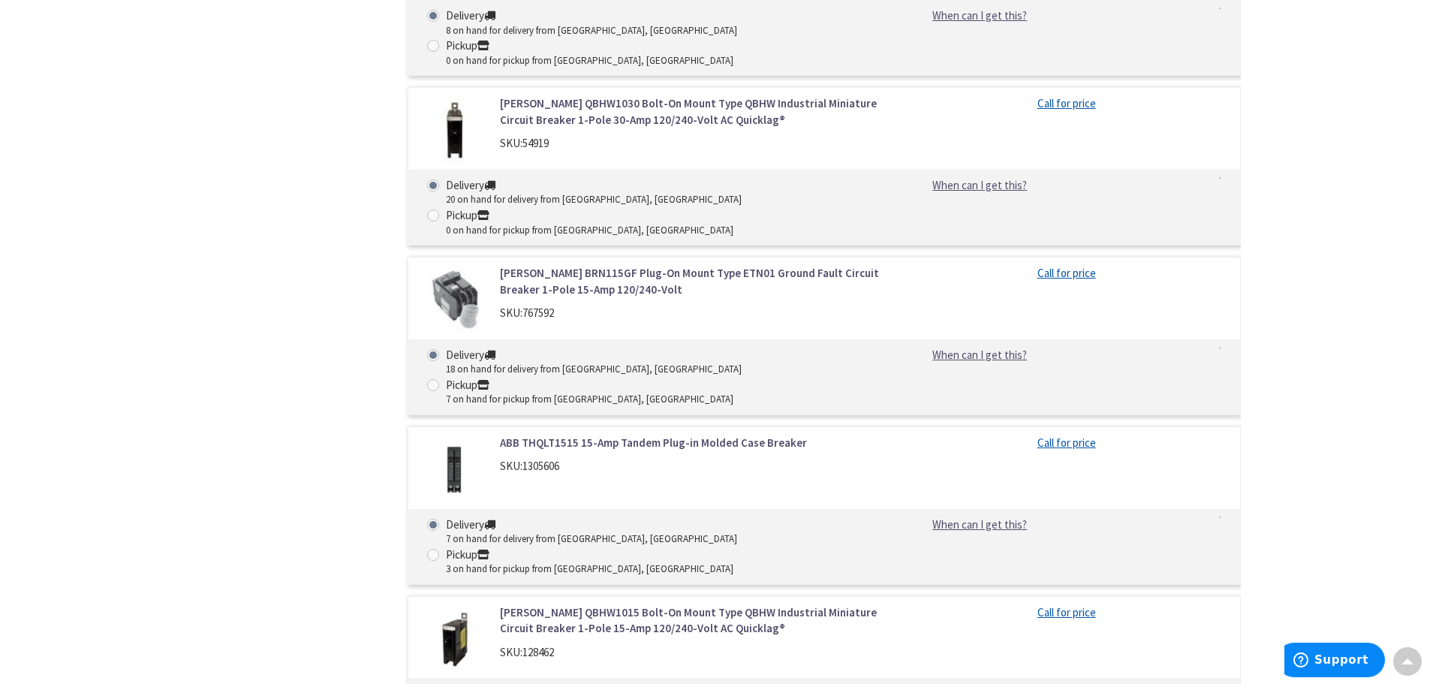
scroll to position [45592, 0]
